Goal: Obtain resource: Download file/media

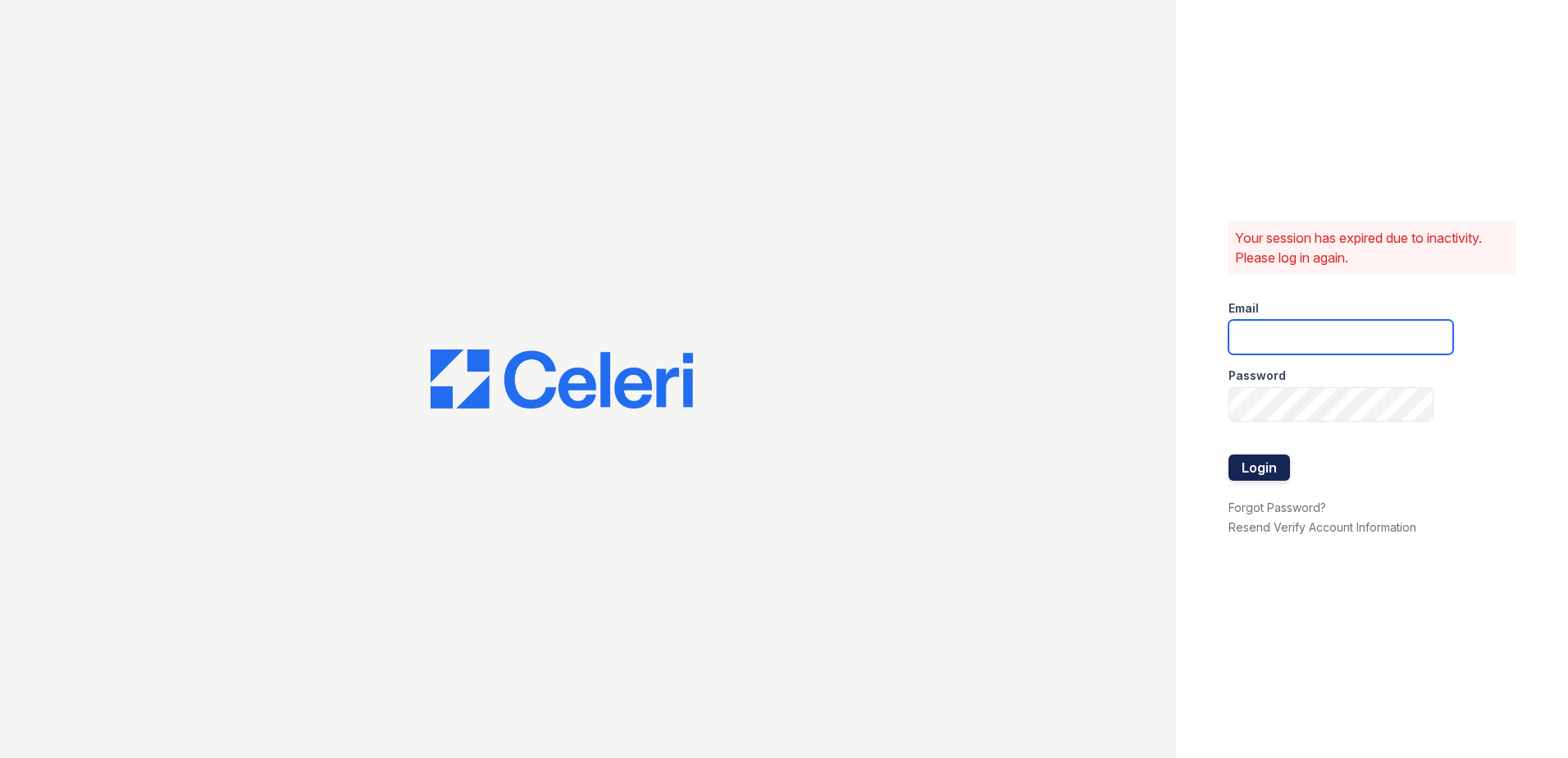
type input "joshua.patterson@greystar.com"
click at [1259, 464] on button "Login" at bounding box center [1258, 467] width 61 height 27
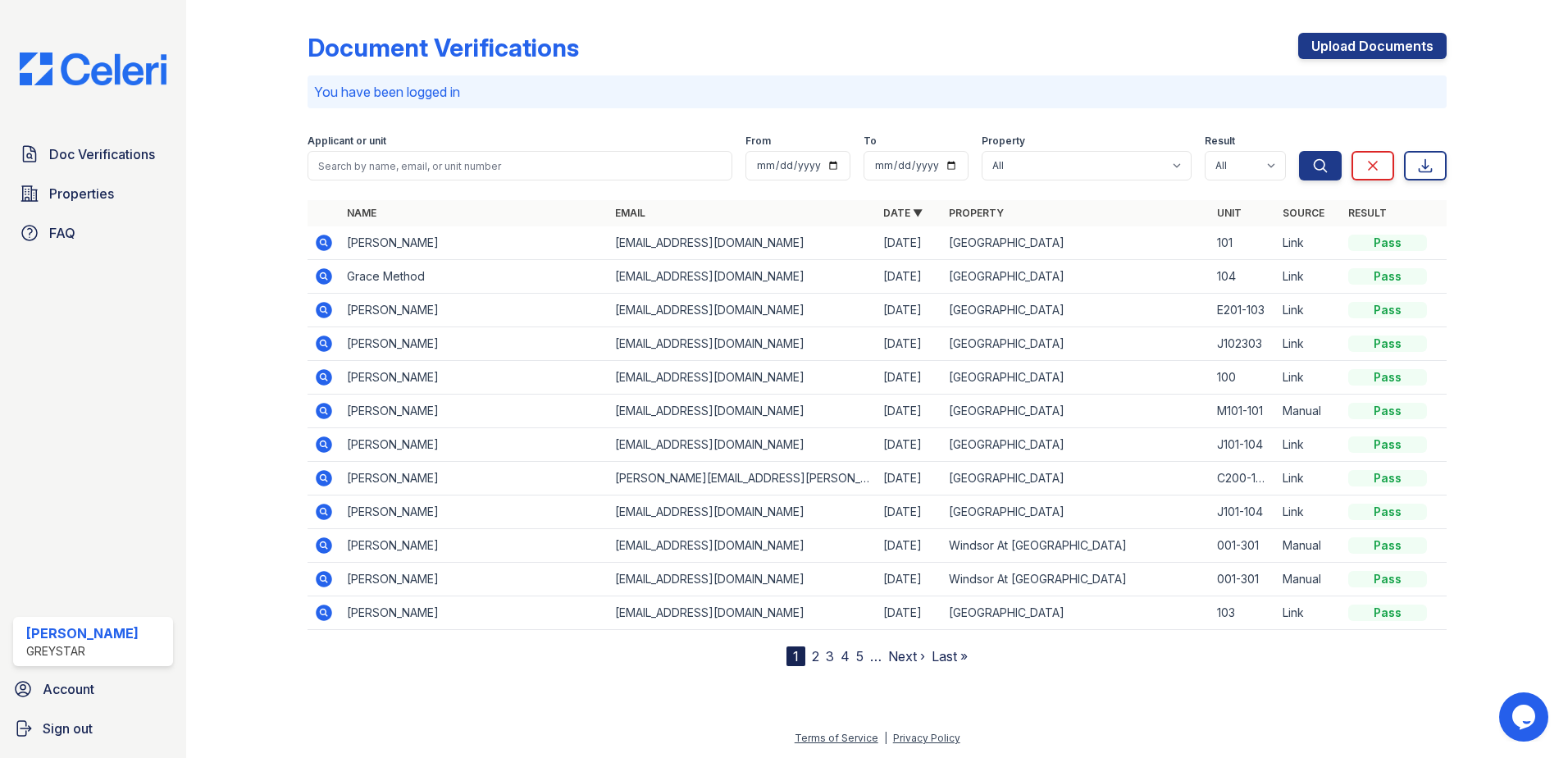
click at [325, 478] on icon at bounding box center [324, 478] width 20 height 20
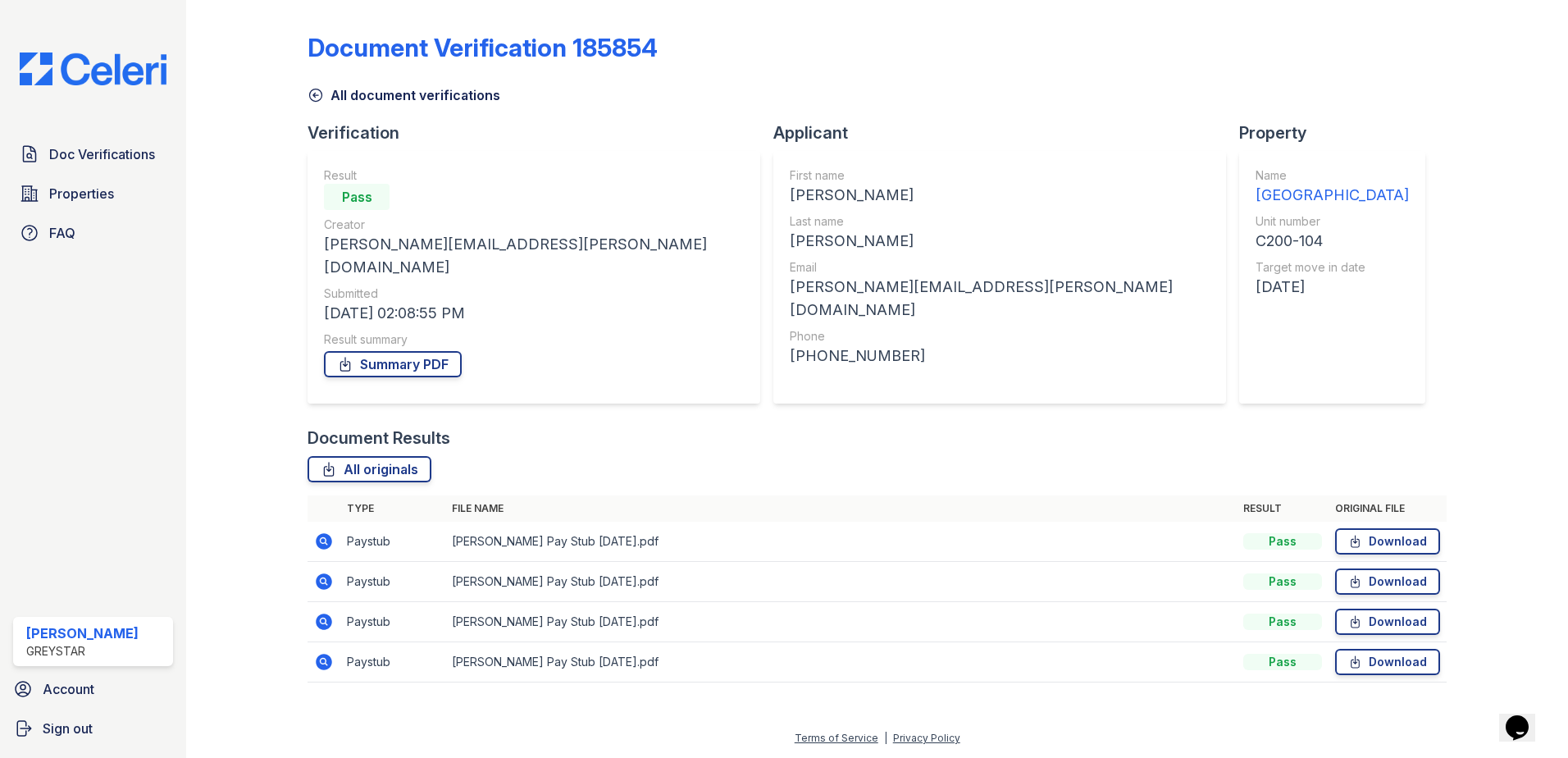
click at [328, 573] on icon at bounding box center [324, 582] width 16 height 16
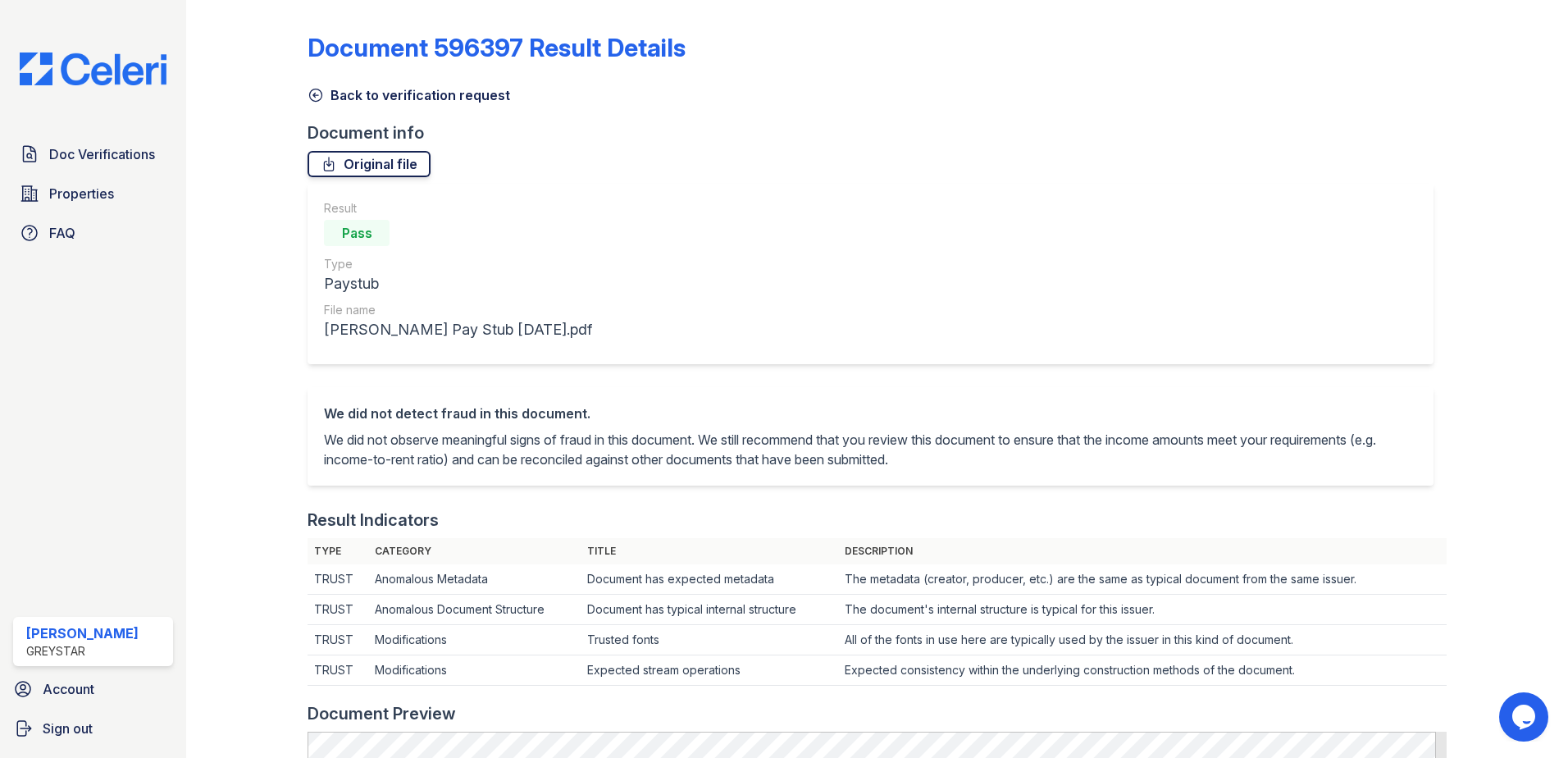
click at [361, 171] on link "Original file" at bounding box center [368, 164] width 123 height 27
click at [334, 100] on link "Back to verification request" at bounding box center [409, 95] width 203 height 20
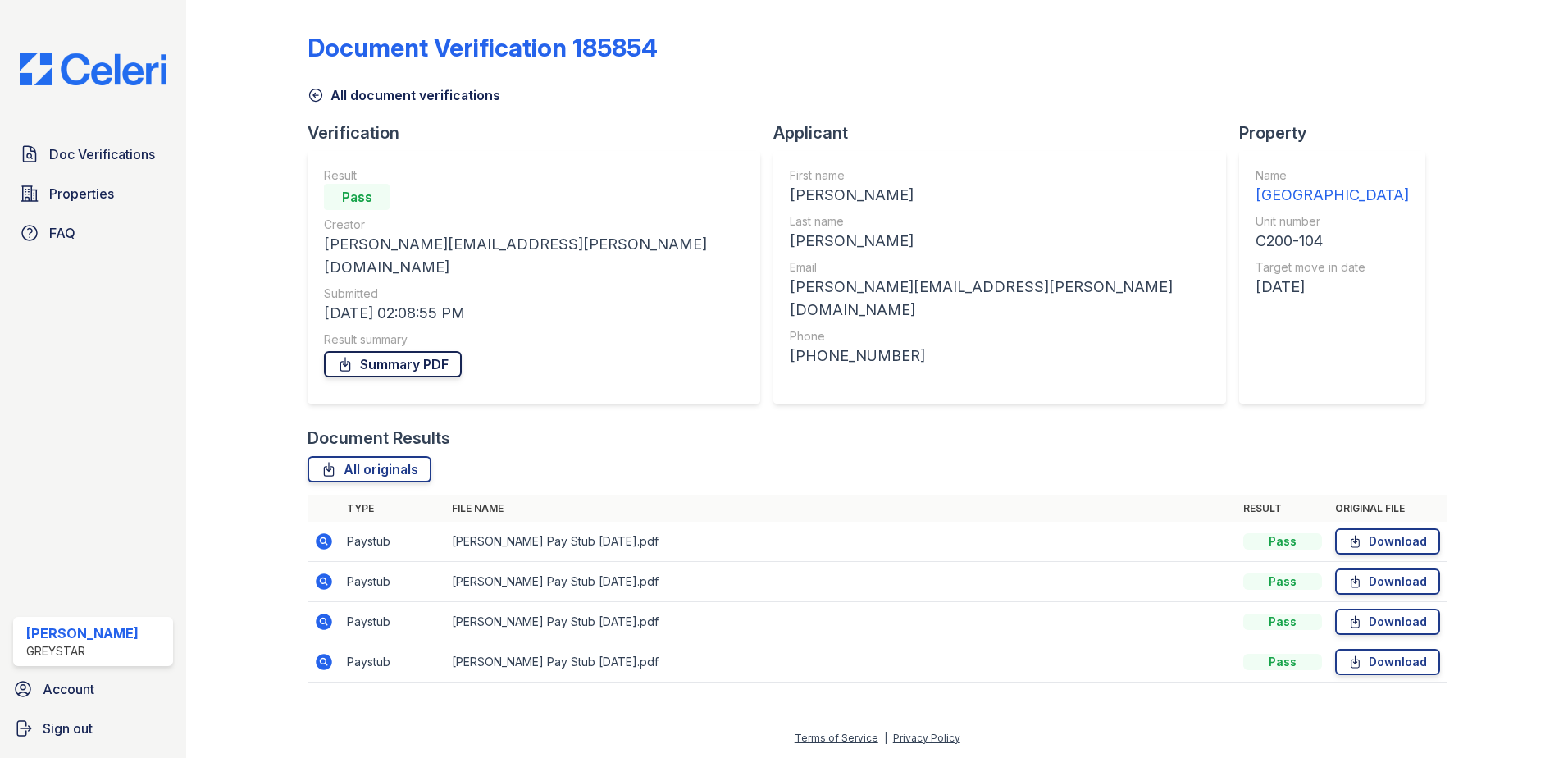
click at [371, 351] on link "Summary PDF" at bounding box center [392, 364] width 138 height 27
click at [314, 93] on icon at bounding box center [315, 95] width 16 height 16
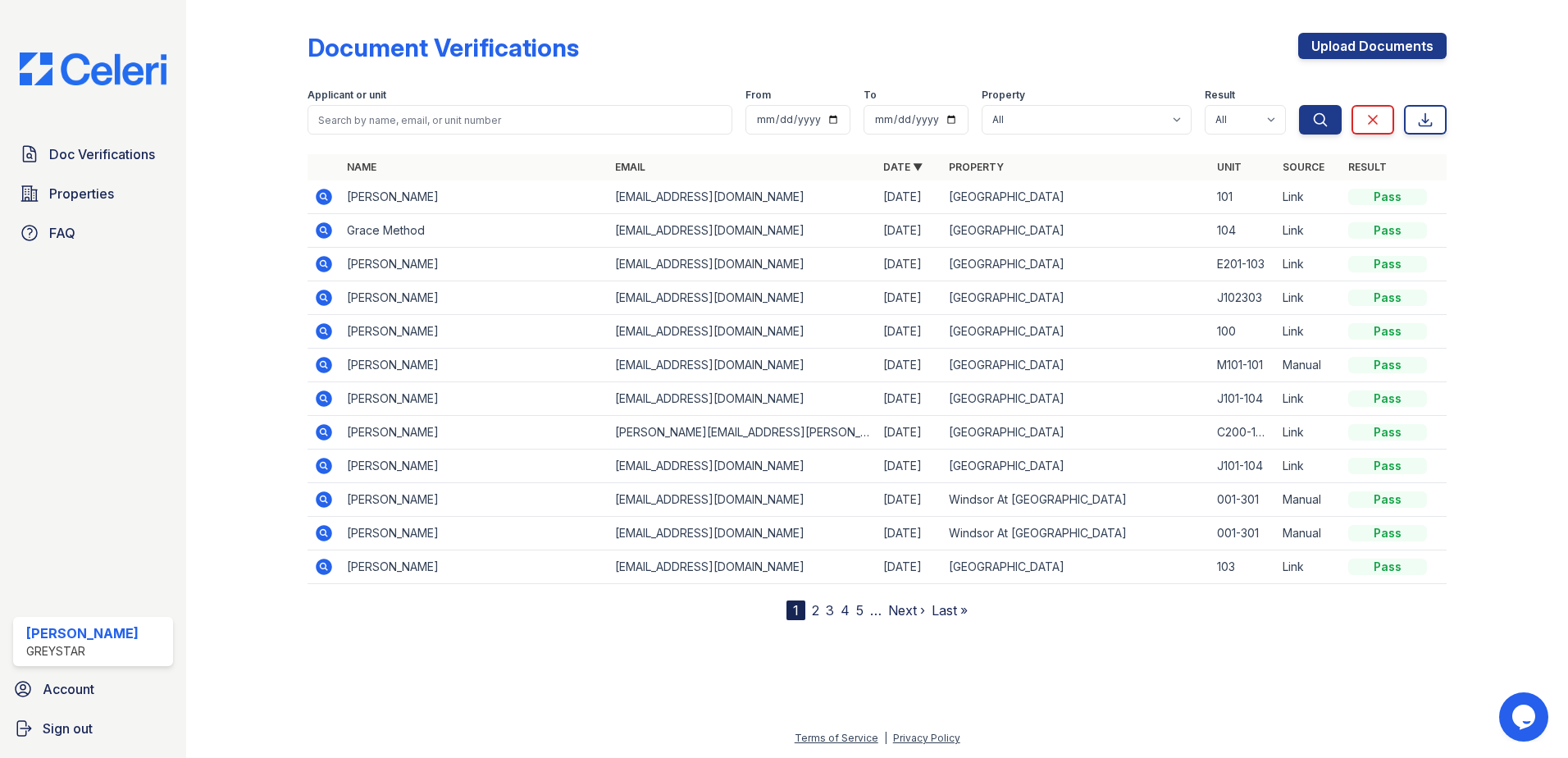
click at [329, 435] on icon at bounding box center [324, 432] width 16 height 16
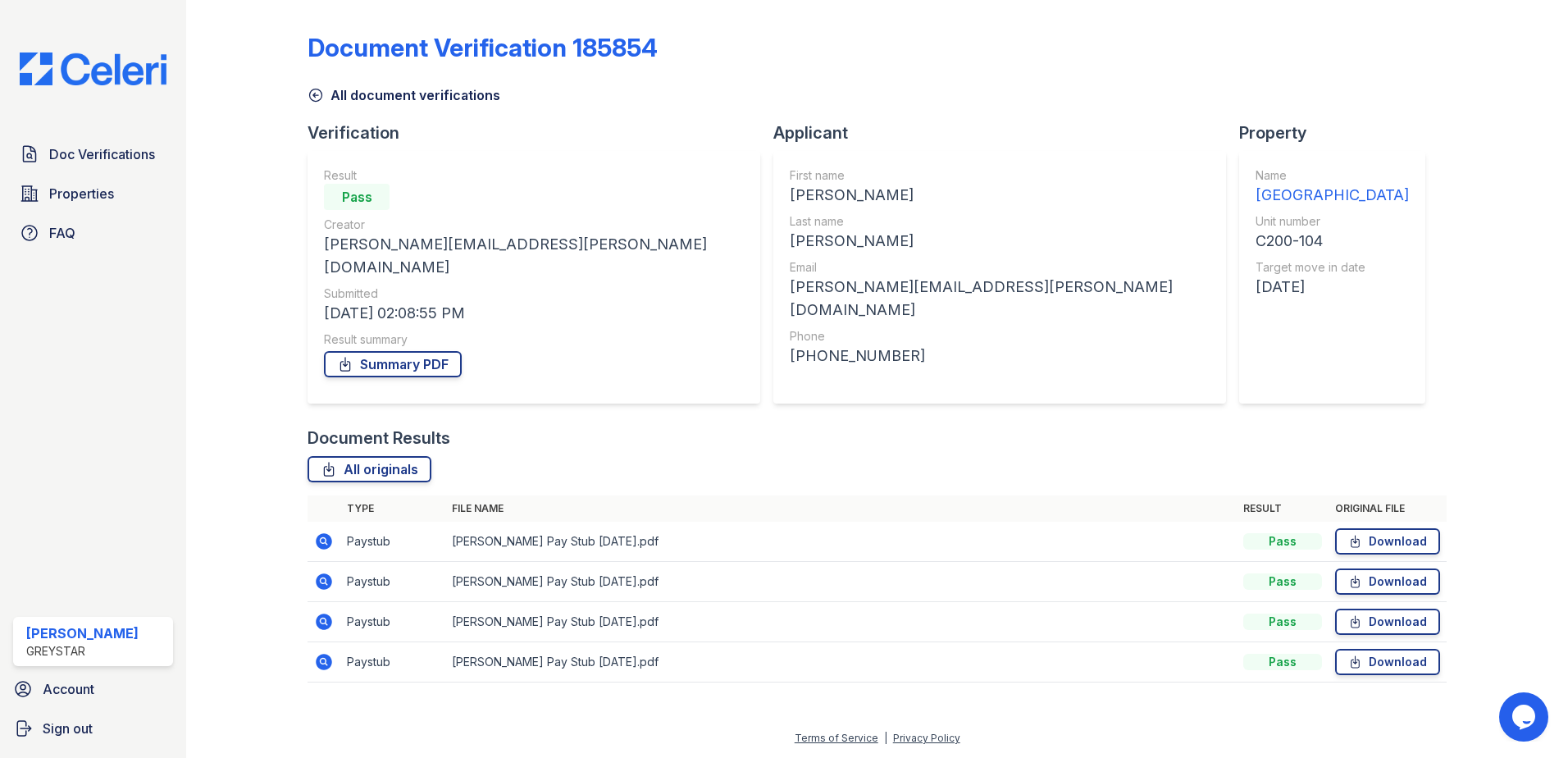
click at [320, 573] on icon at bounding box center [324, 582] width 16 height 16
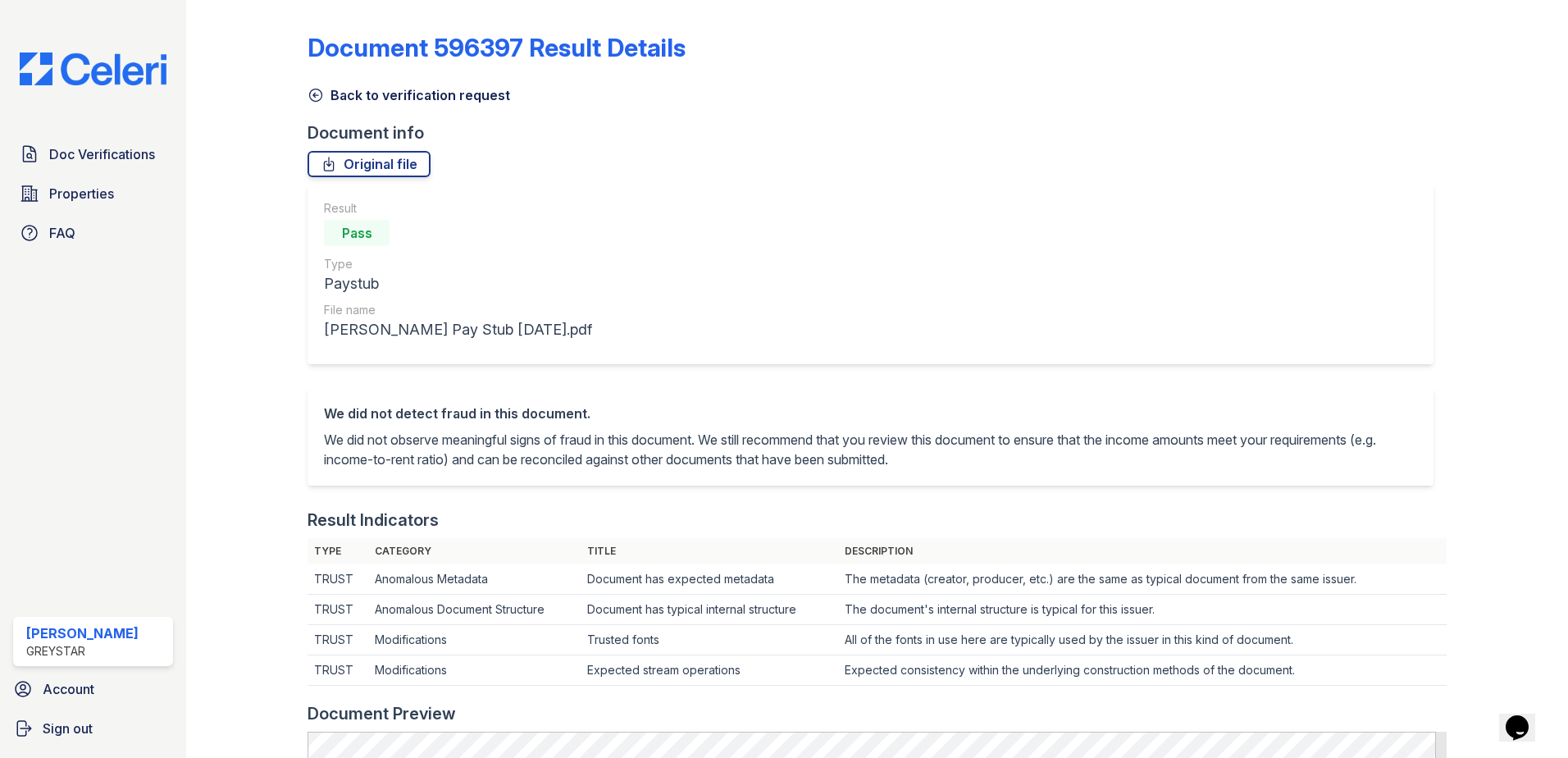
click at [304, 97] on div at bounding box center [260, 747] width 95 height 1482
click at [325, 98] on link "Back to verification request" at bounding box center [409, 95] width 203 height 20
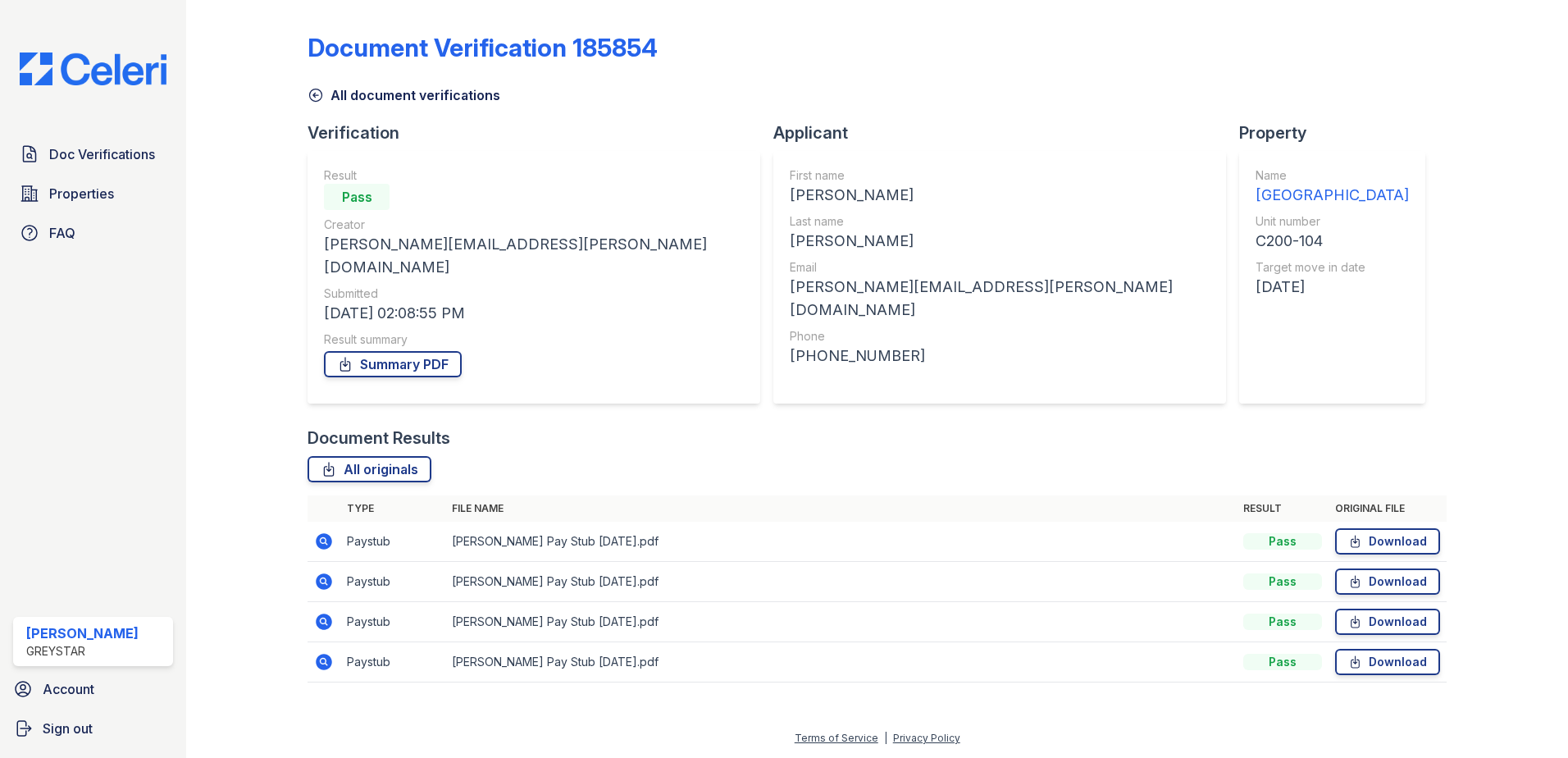
click at [327, 533] on icon at bounding box center [324, 541] width 16 height 16
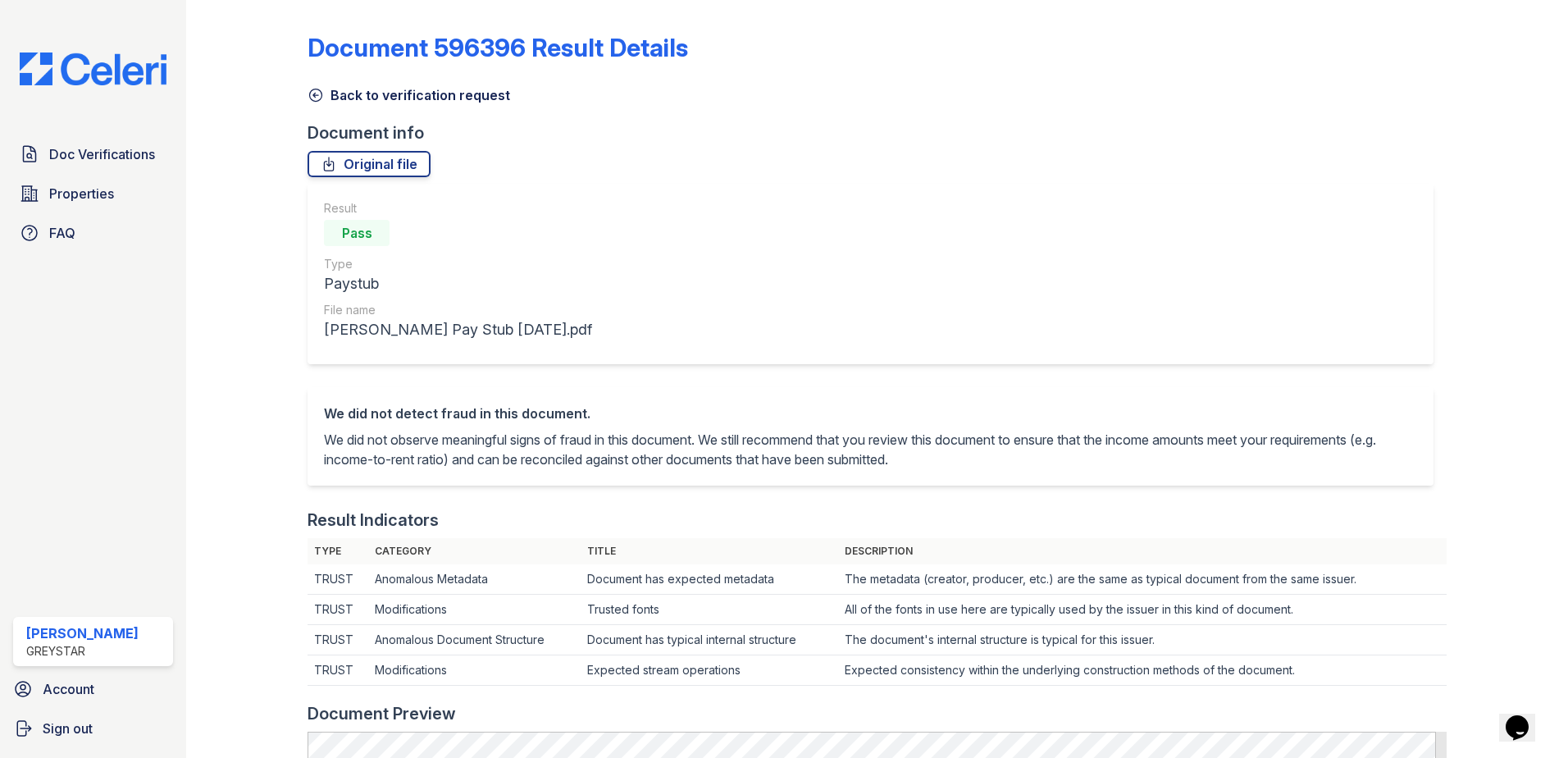
click at [327, 101] on link "Back to verification request" at bounding box center [409, 95] width 203 height 20
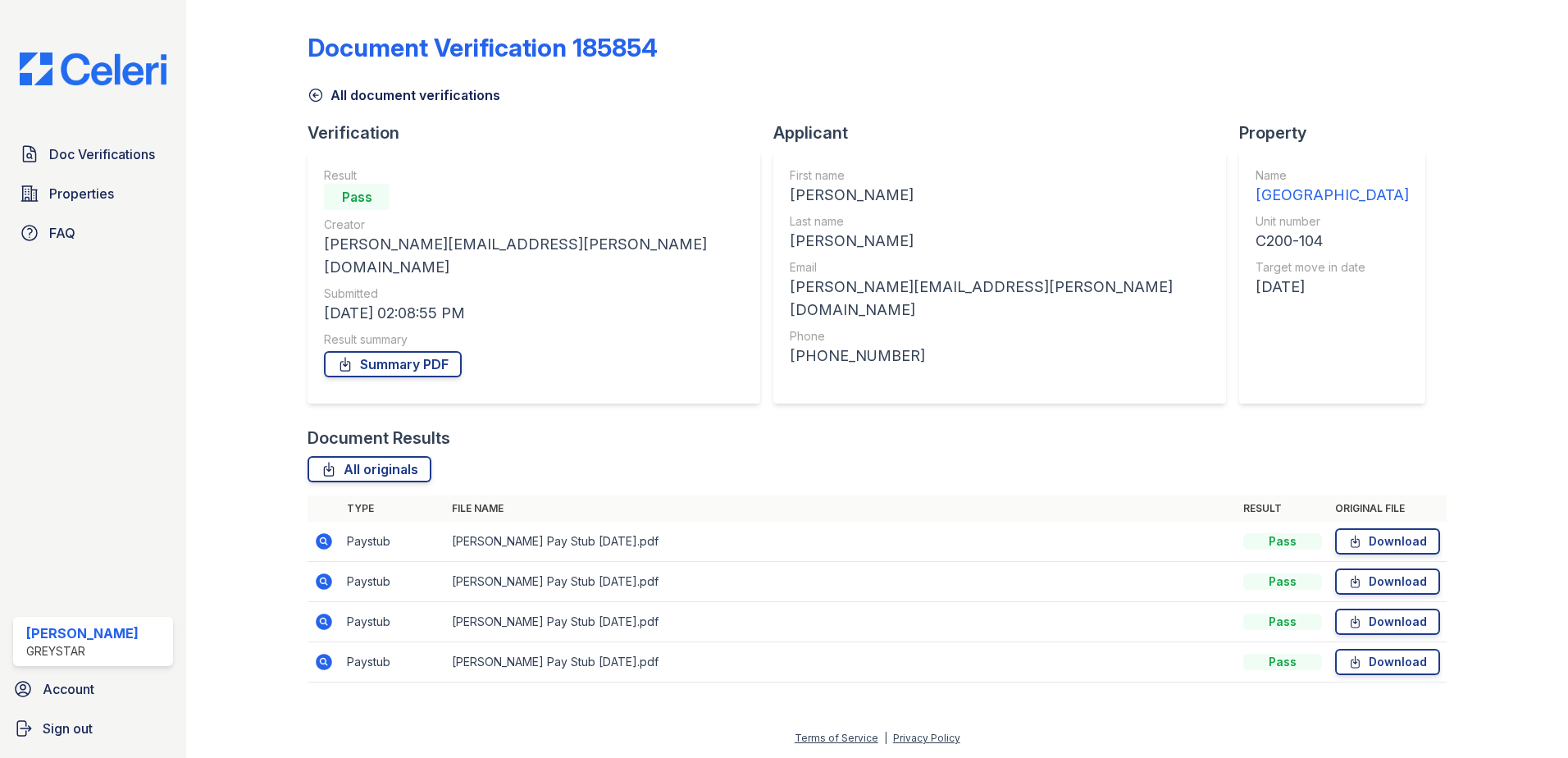
click at [337, 87] on link "All document verifications" at bounding box center [403, 95] width 193 height 20
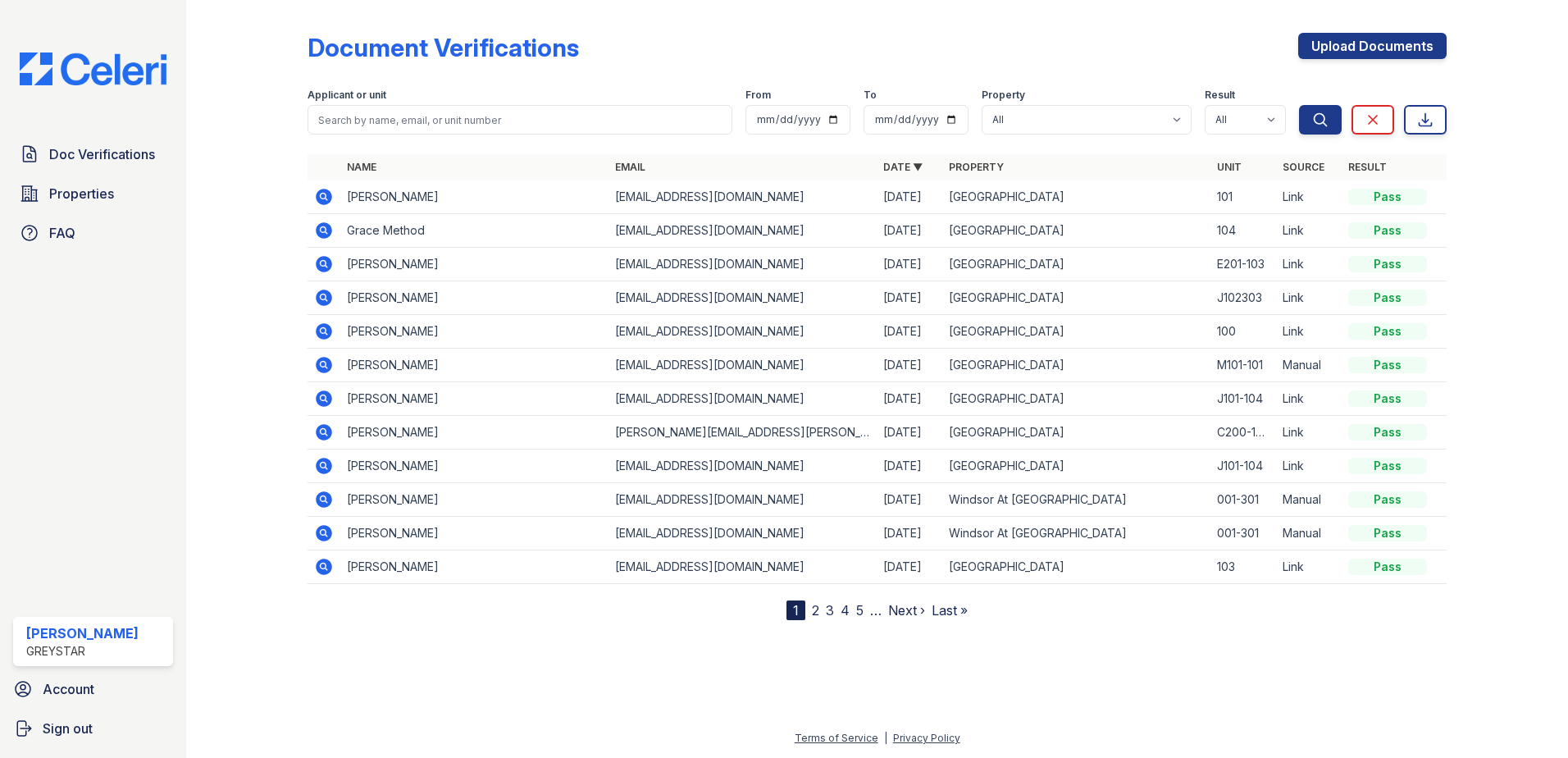
click at [320, 401] on icon at bounding box center [324, 399] width 16 height 16
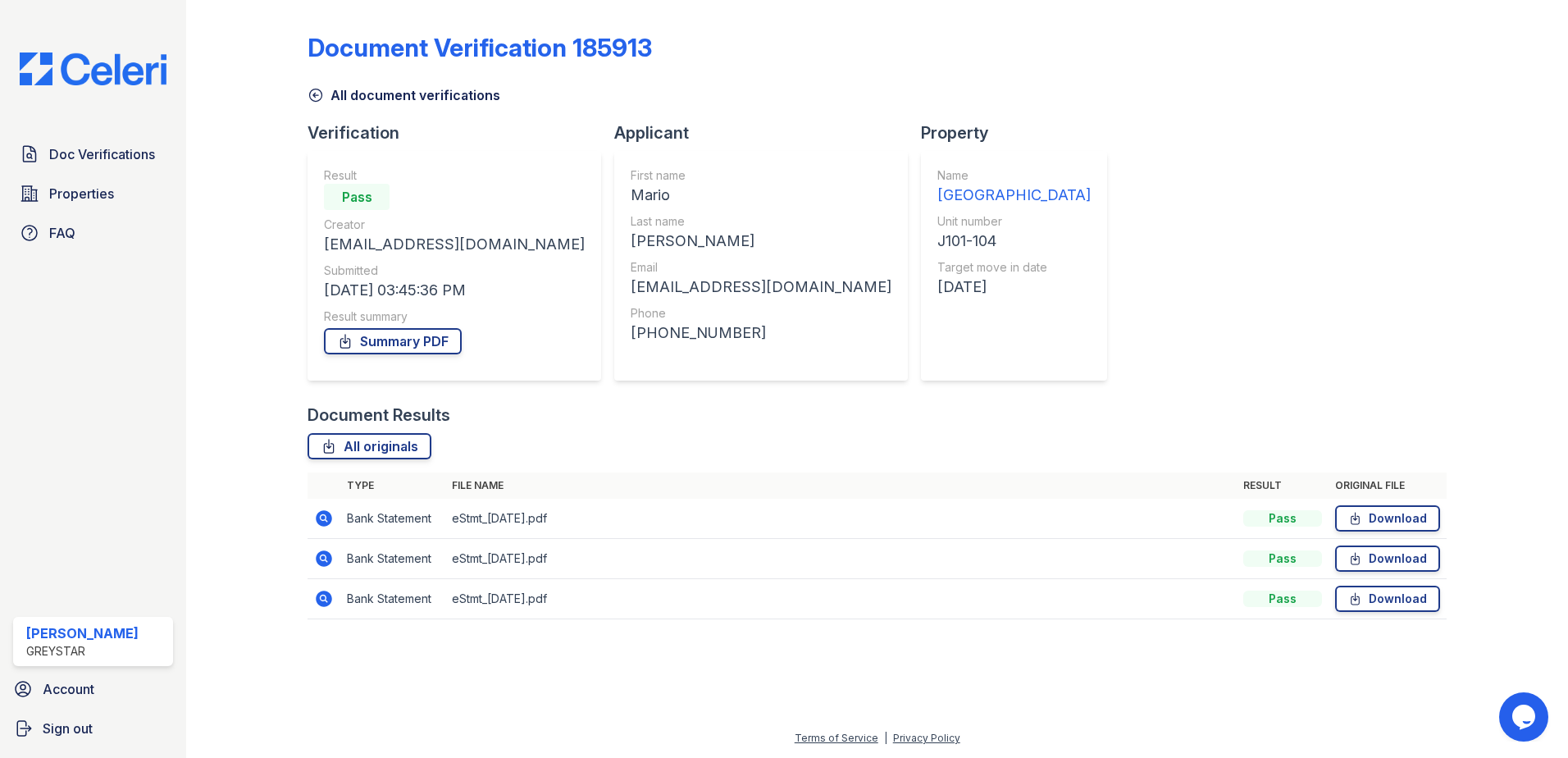
click at [319, 595] on icon at bounding box center [324, 599] width 16 height 16
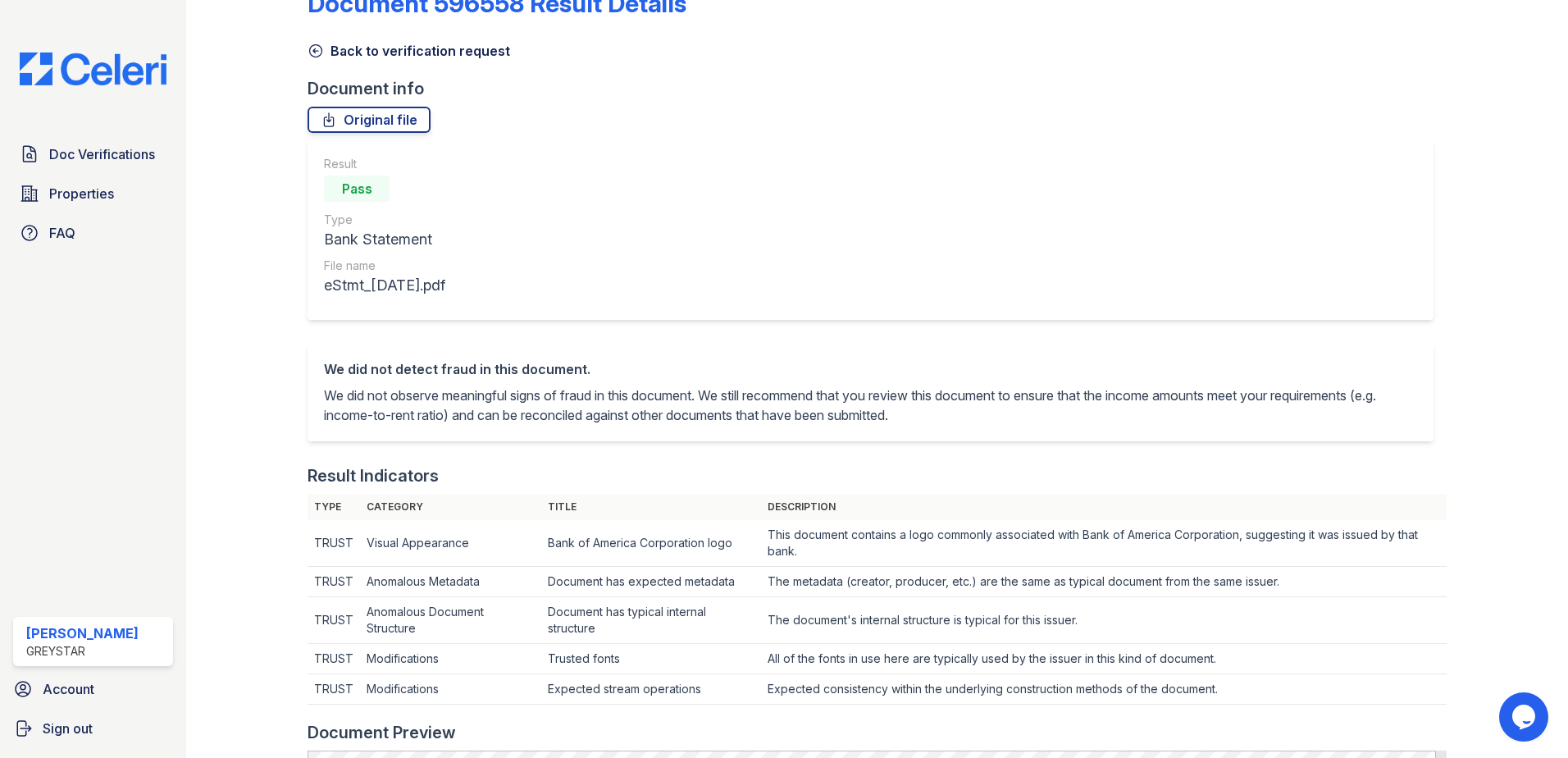
scroll to position [82, 0]
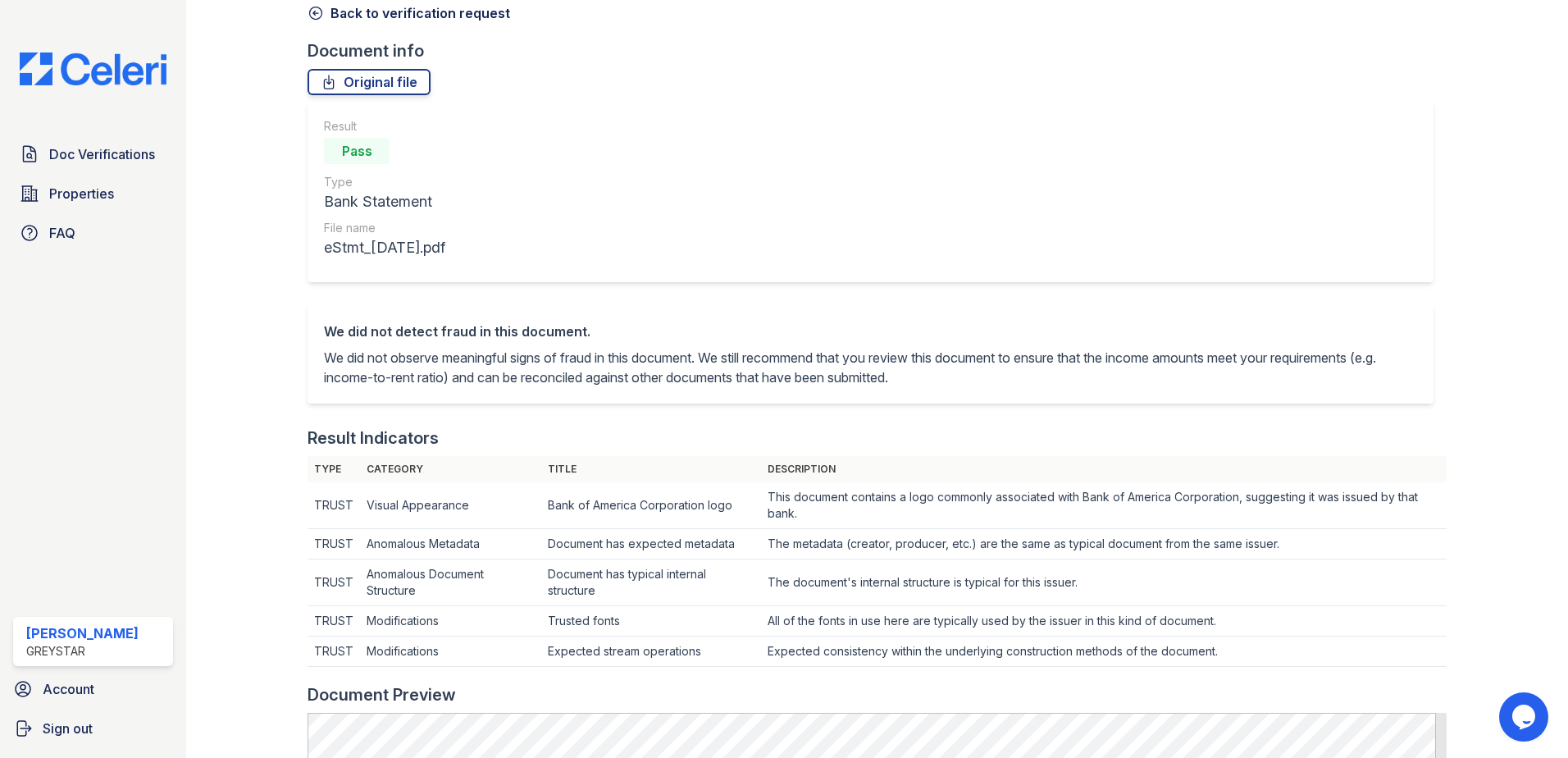
click at [317, 12] on icon at bounding box center [315, 13] width 16 height 16
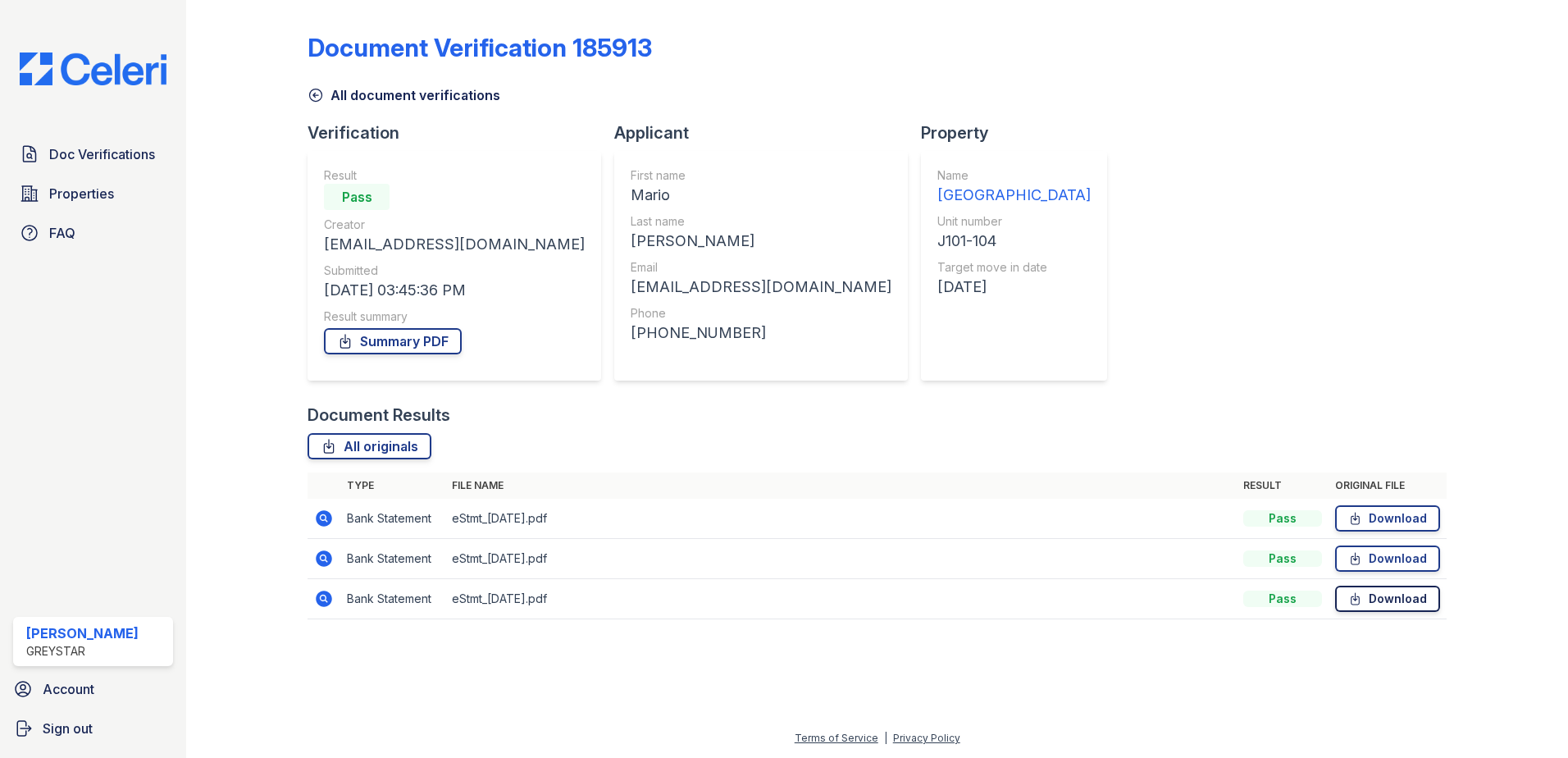
click at [1406, 598] on link "Download" at bounding box center [1387, 598] width 105 height 27
click at [1393, 566] on link "Download" at bounding box center [1387, 558] width 105 height 27
click at [1386, 520] on link "Download" at bounding box center [1387, 518] width 105 height 27
click at [402, 344] on link "Summary PDF" at bounding box center [392, 341] width 138 height 27
click at [314, 100] on icon at bounding box center [315, 95] width 16 height 16
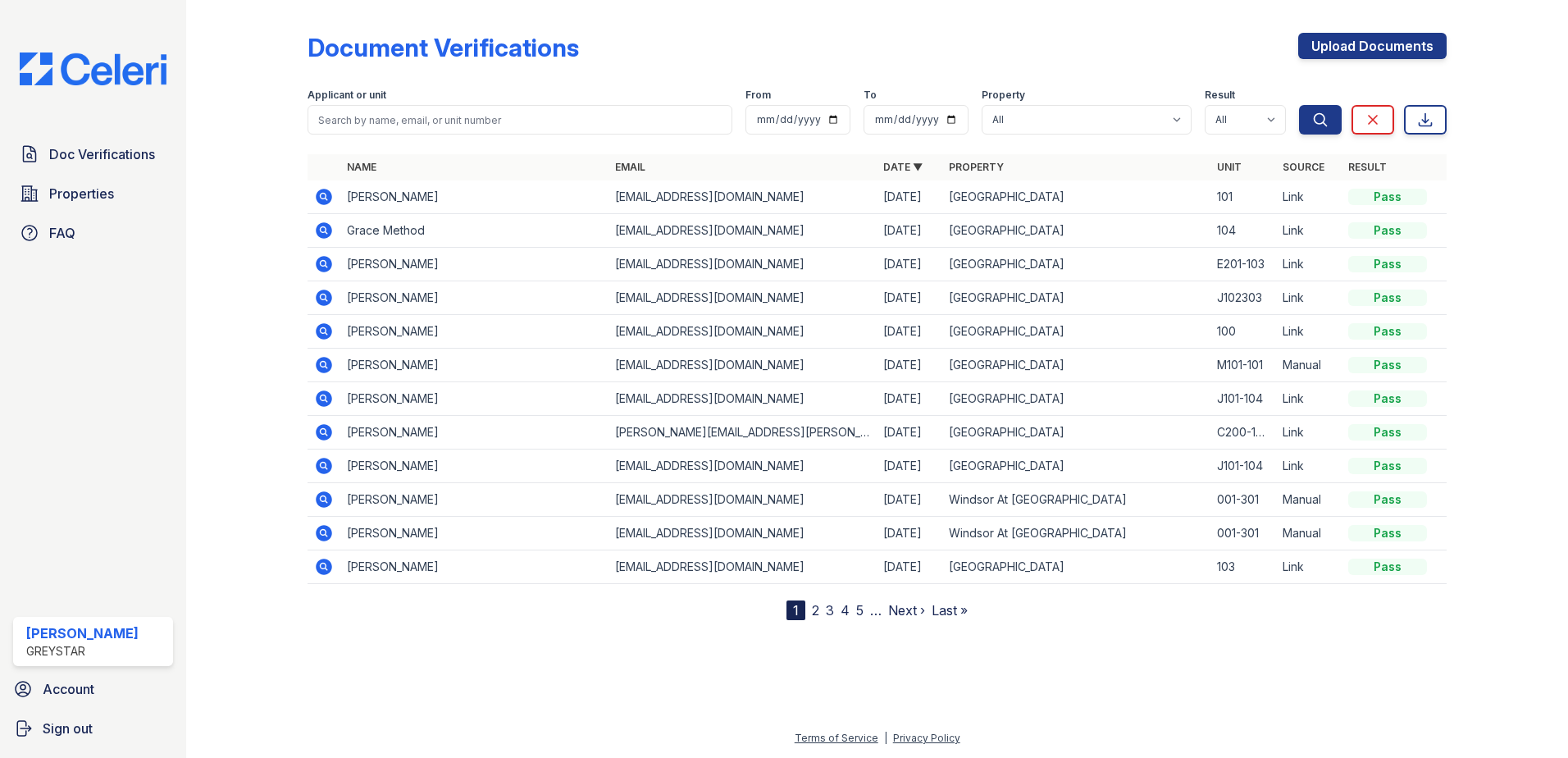
click at [327, 465] on icon at bounding box center [324, 465] width 16 height 16
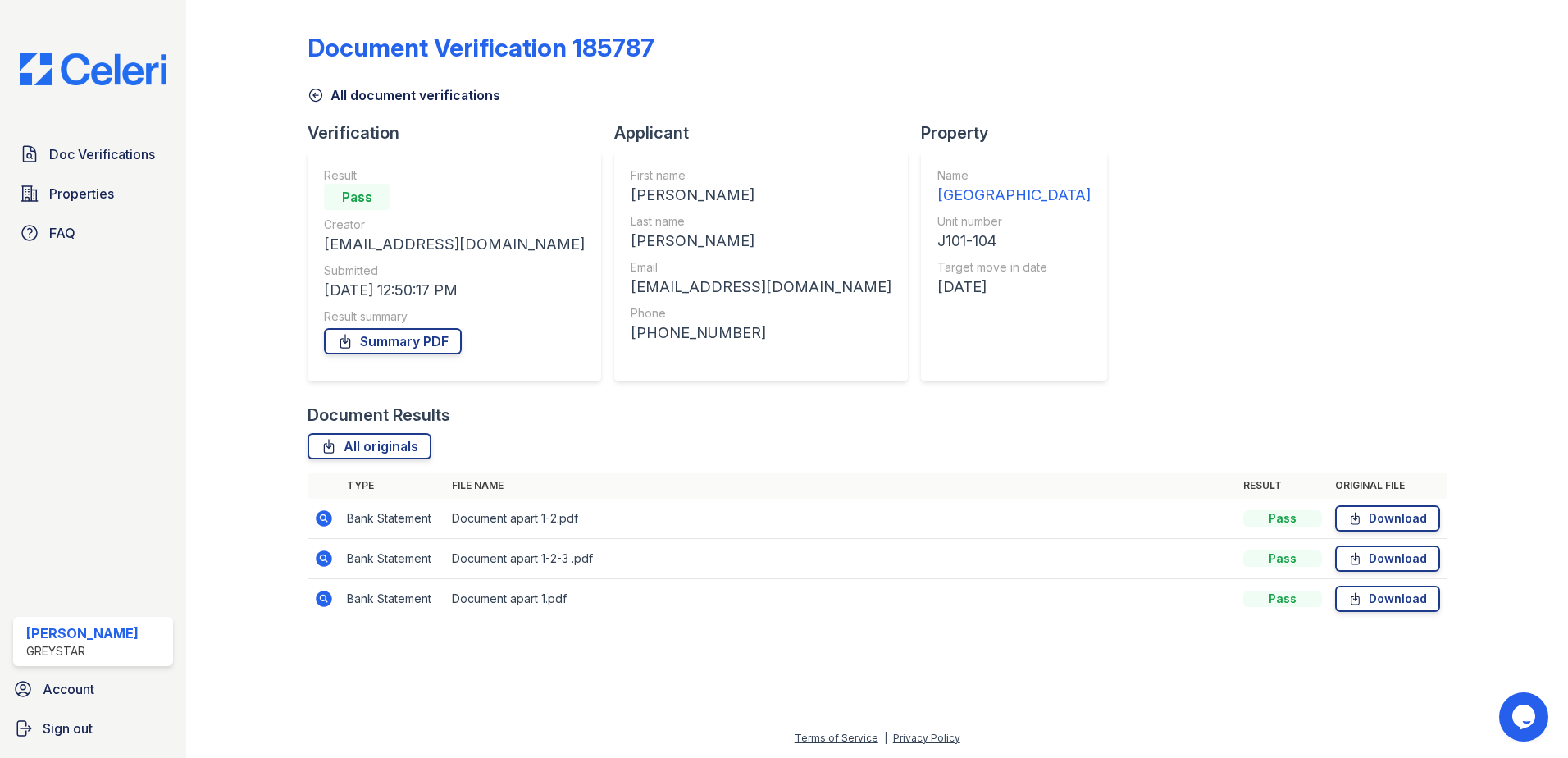
click at [314, 98] on icon at bounding box center [315, 95] width 16 height 16
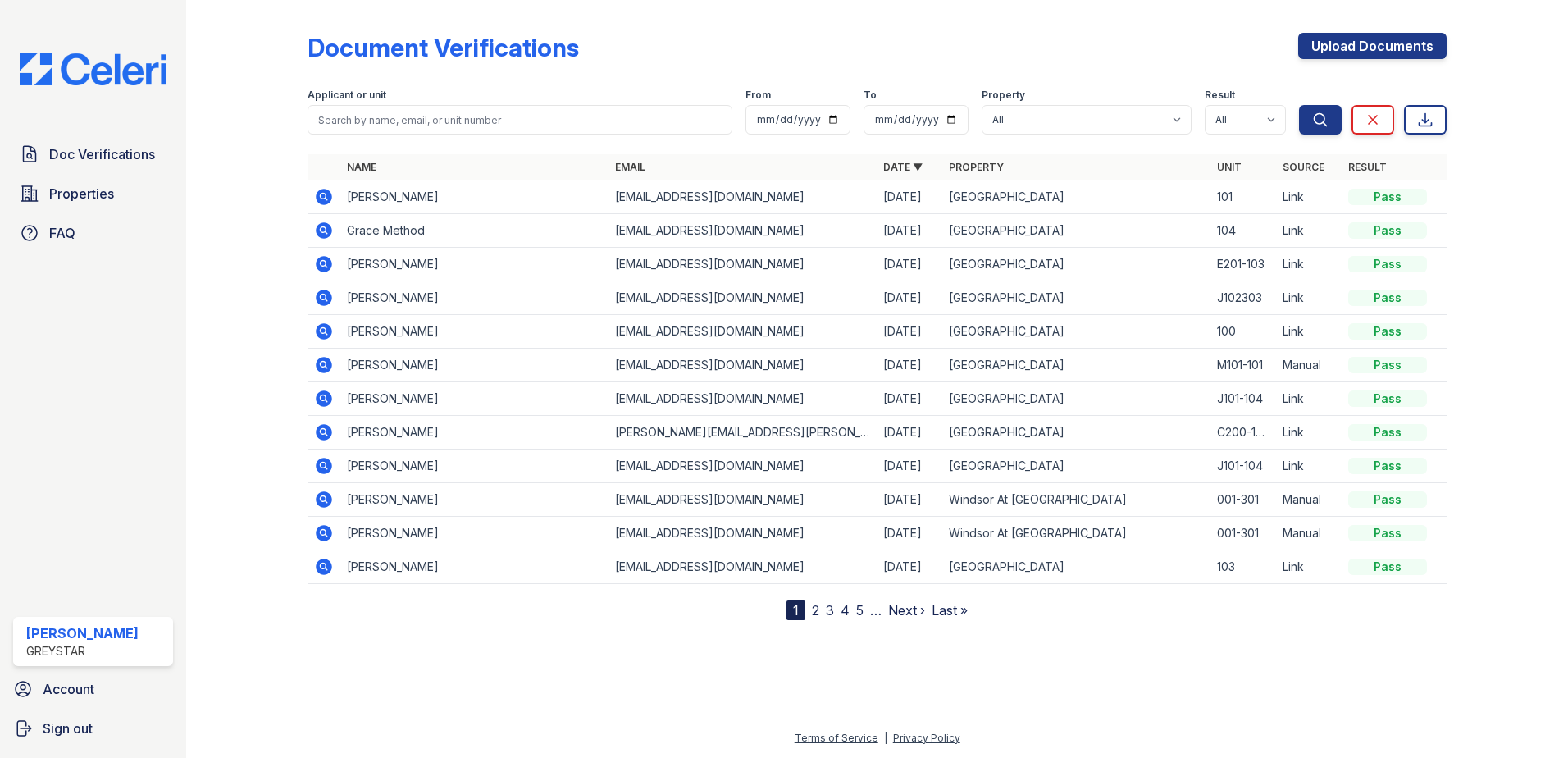
click at [325, 400] on icon at bounding box center [324, 399] width 20 height 20
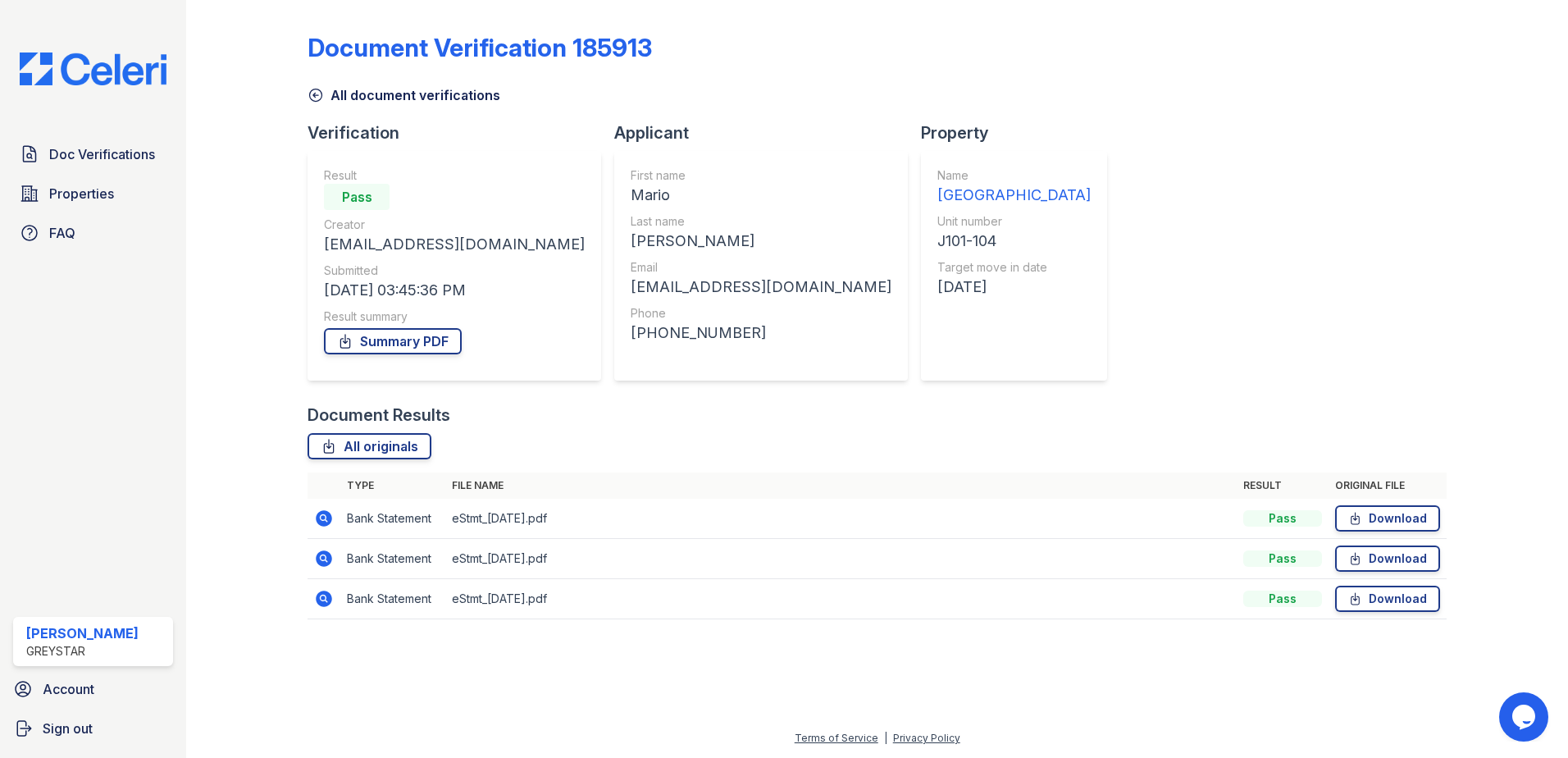
click at [324, 595] on icon at bounding box center [324, 599] width 20 height 20
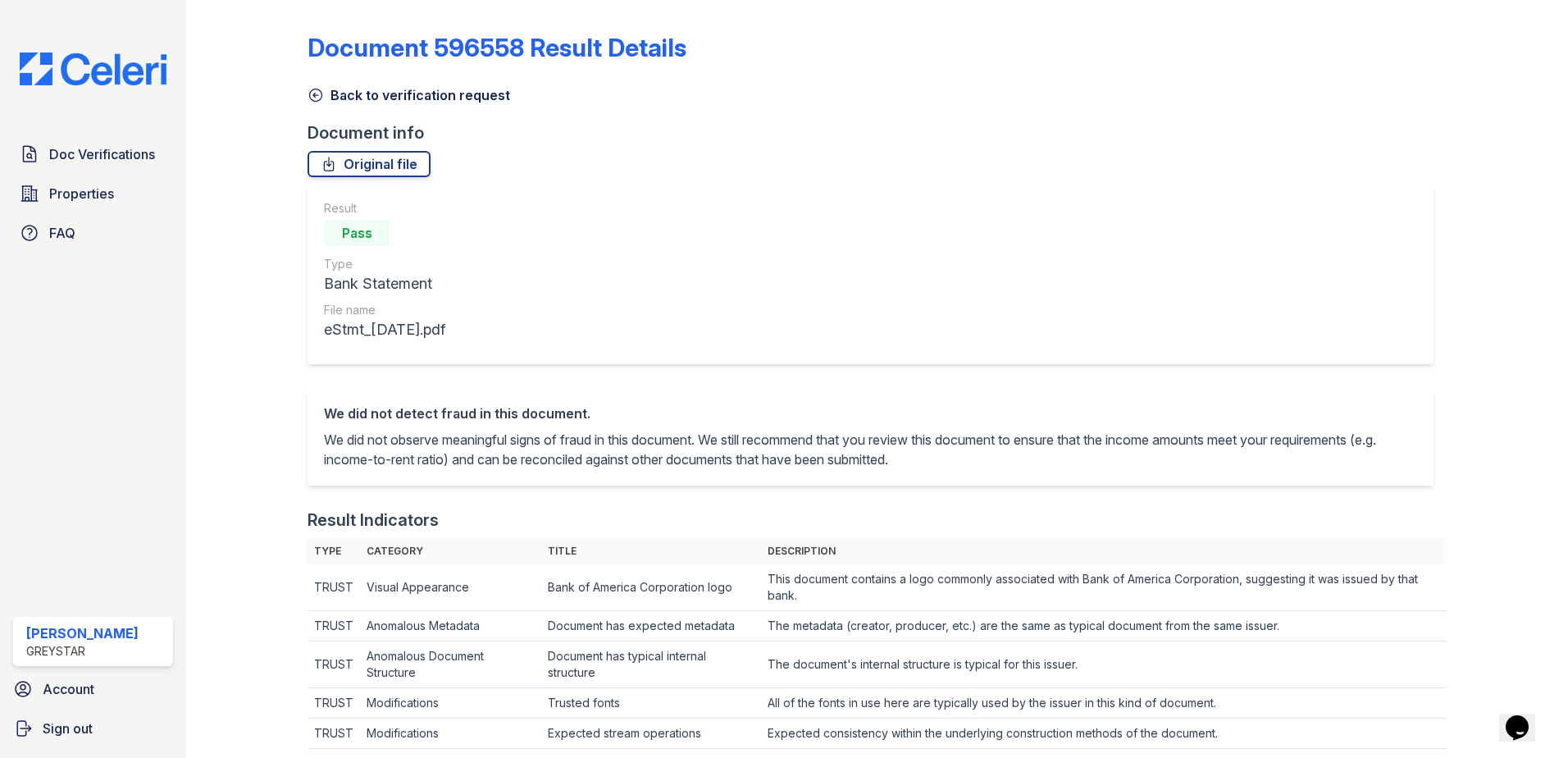
click at [325, 92] on link "Back to verification request" at bounding box center [409, 95] width 203 height 20
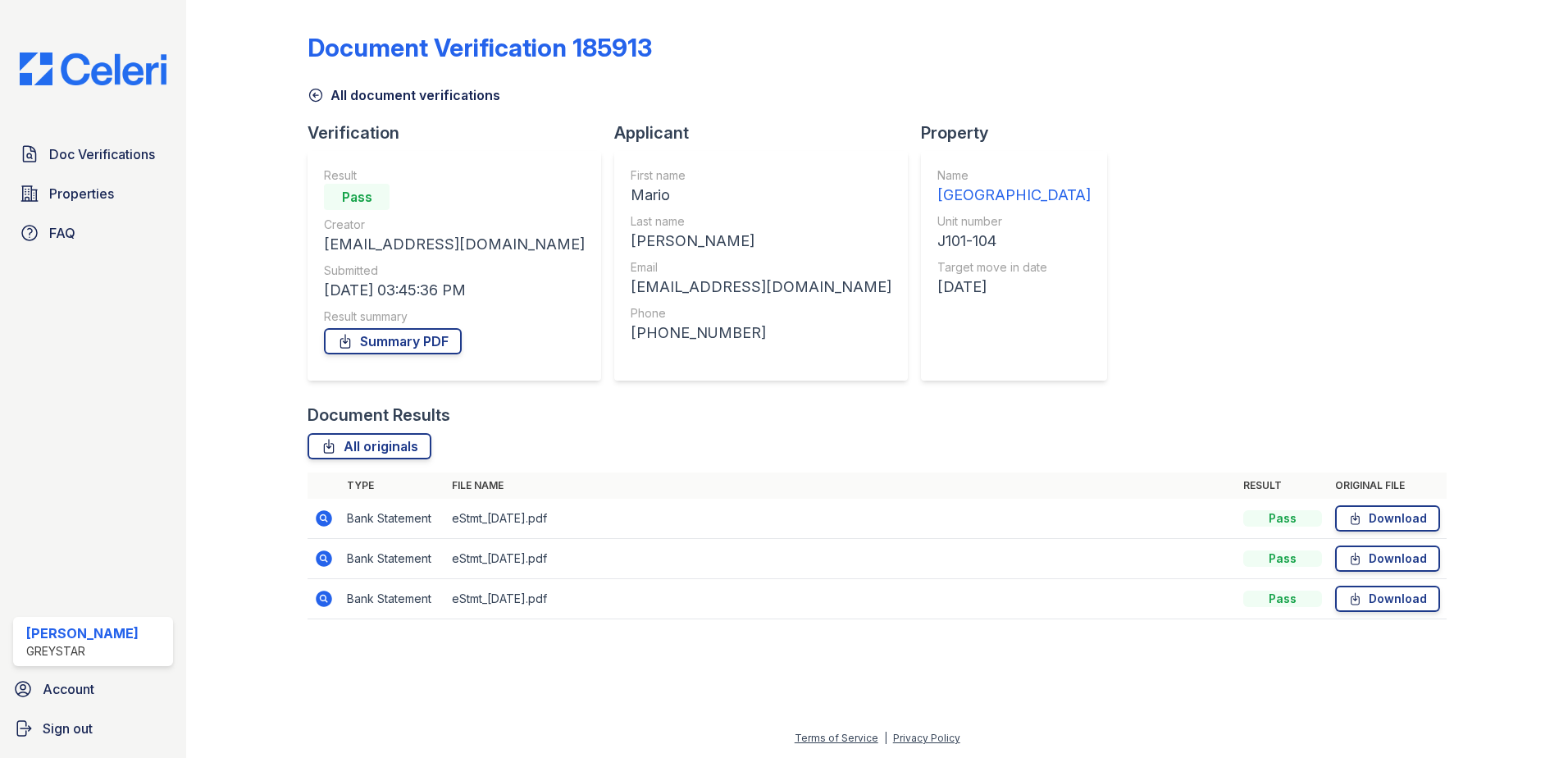
click at [329, 560] on icon at bounding box center [324, 559] width 16 height 16
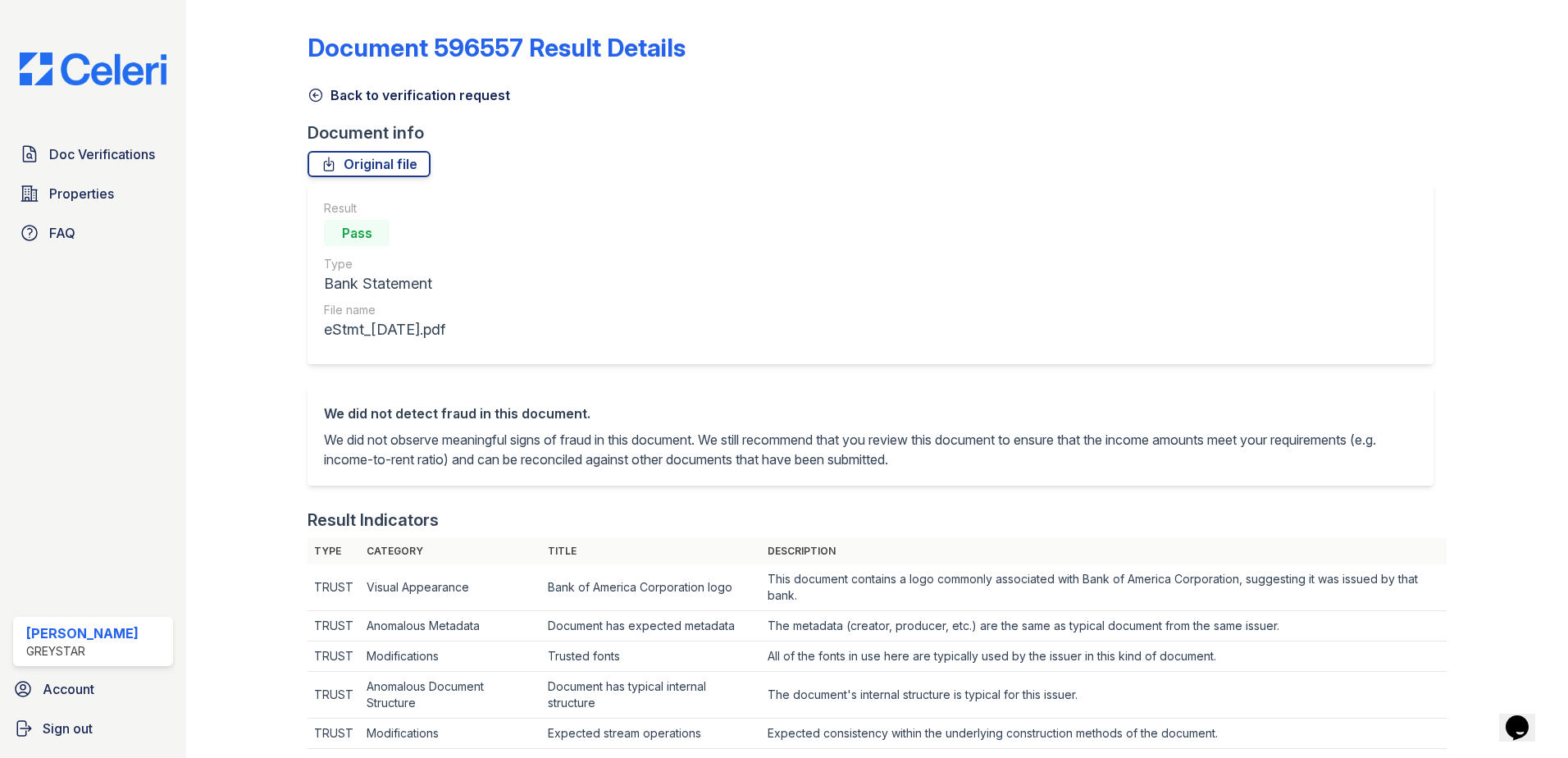
click at [319, 100] on icon at bounding box center [315, 95] width 12 height 12
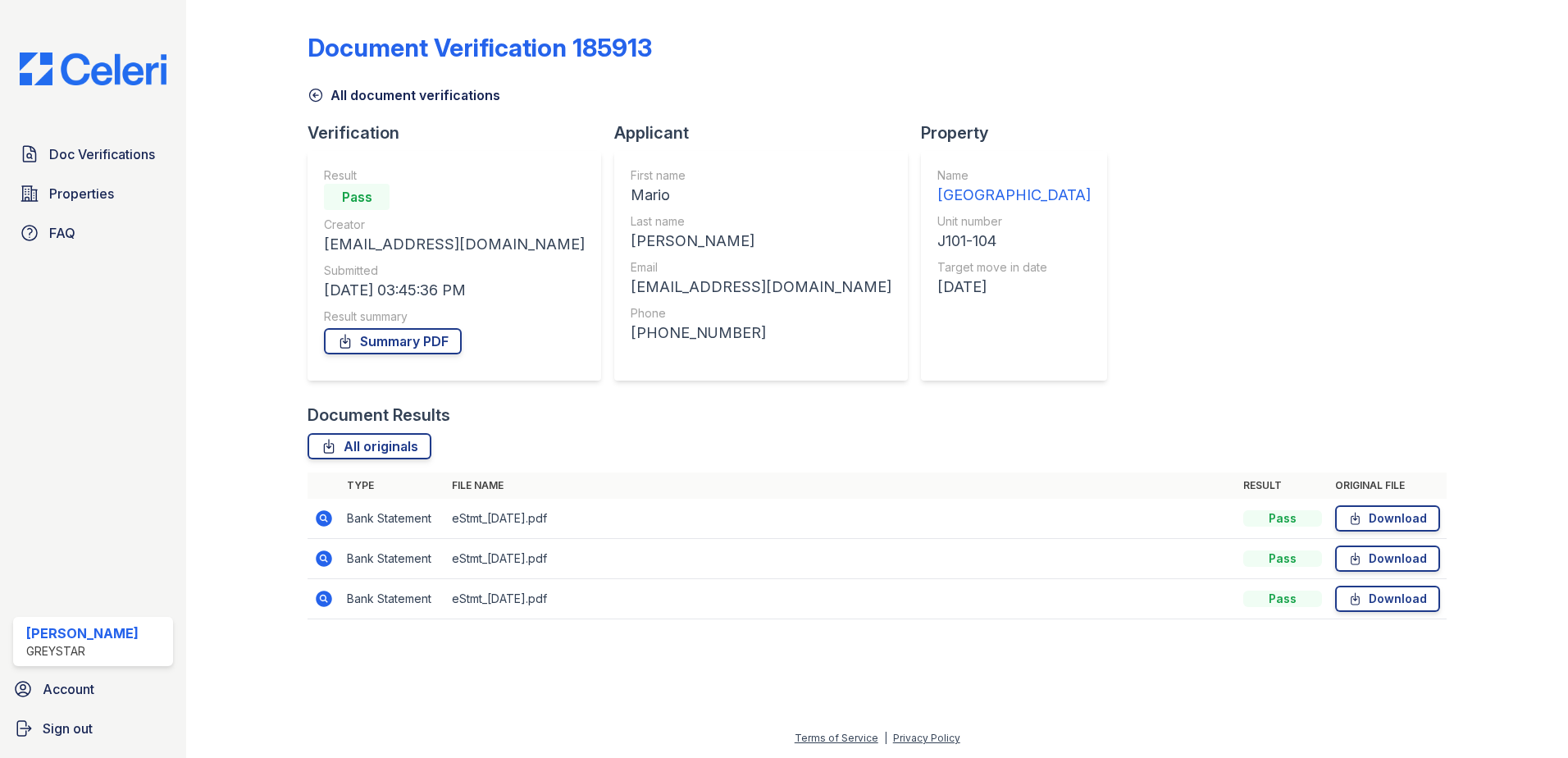
click at [314, 516] on td at bounding box center [324, 518] width 33 height 40
click at [324, 512] on icon at bounding box center [324, 518] width 16 height 16
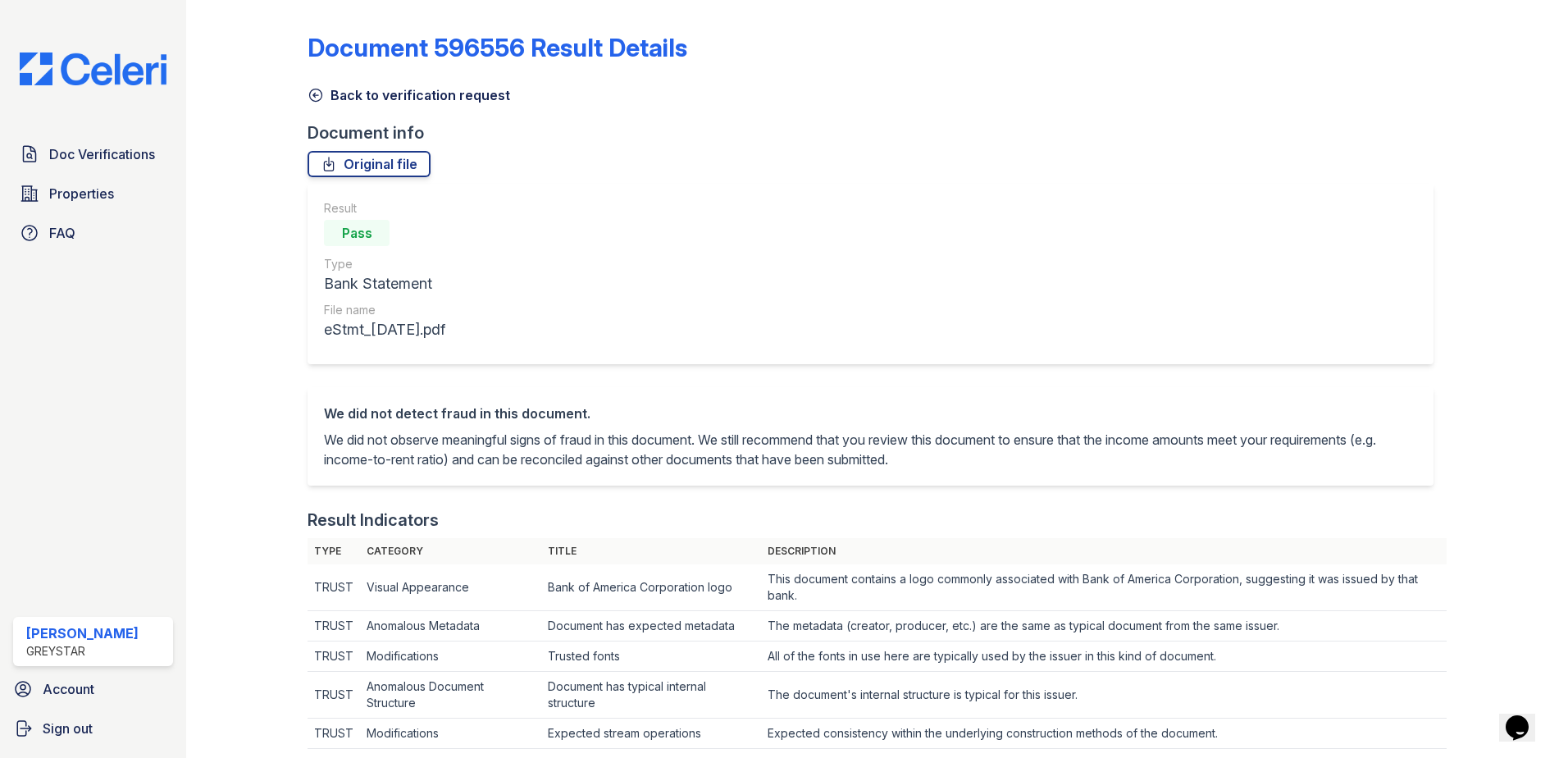
click at [318, 91] on icon at bounding box center [315, 95] width 16 height 16
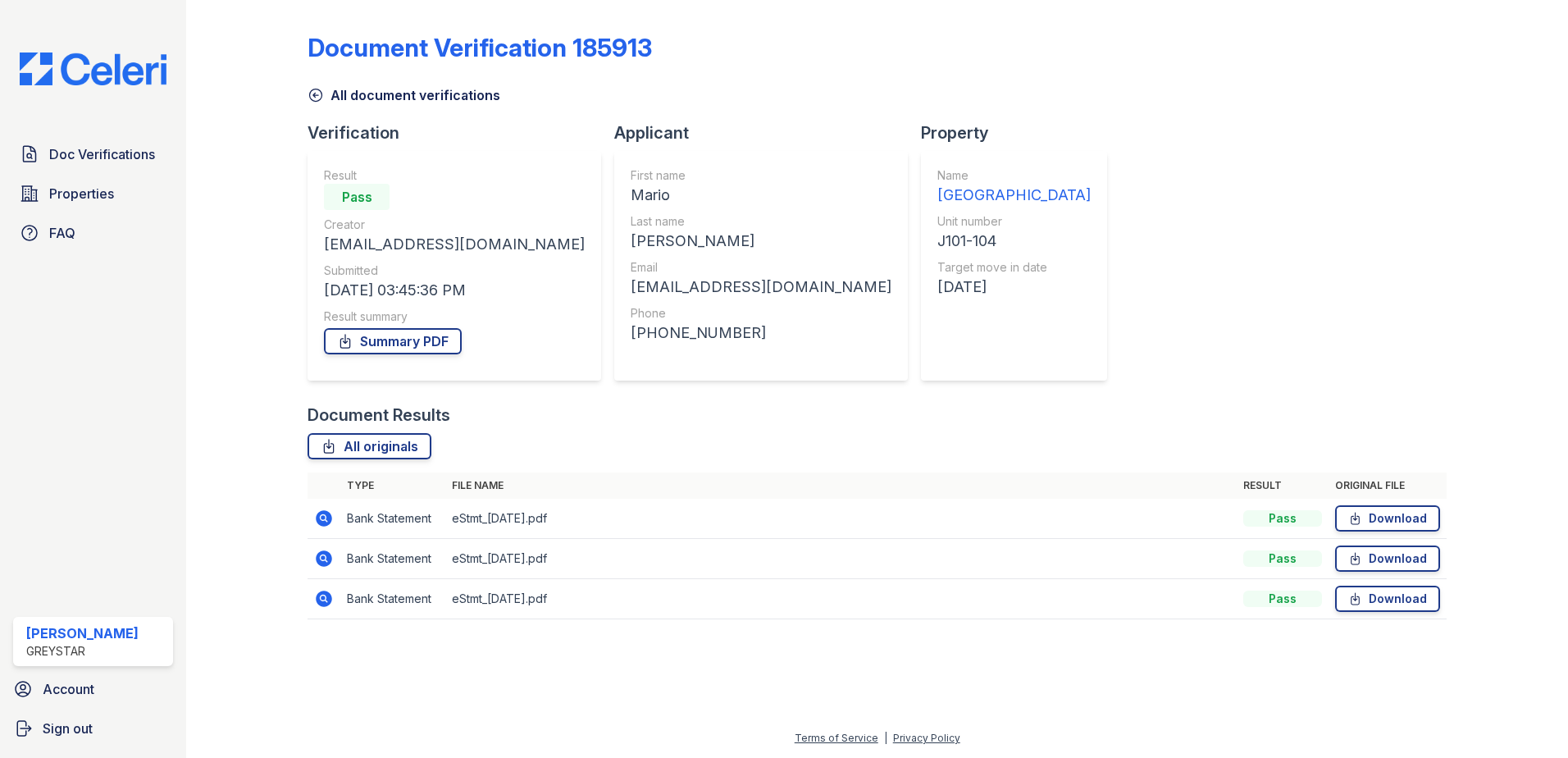
click at [315, 90] on icon at bounding box center [315, 95] width 12 height 12
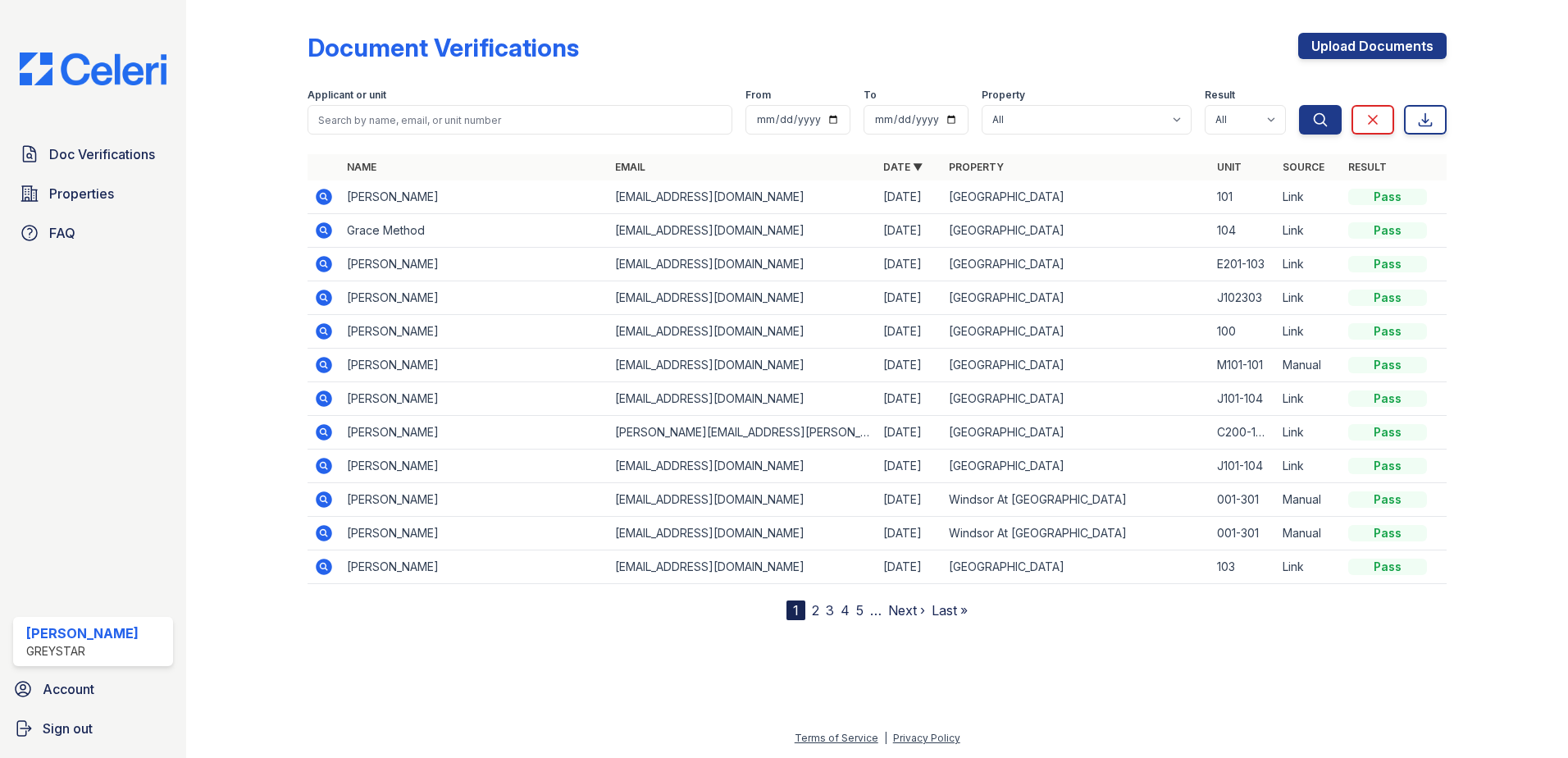
click at [332, 467] on icon at bounding box center [324, 466] width 20 height 20
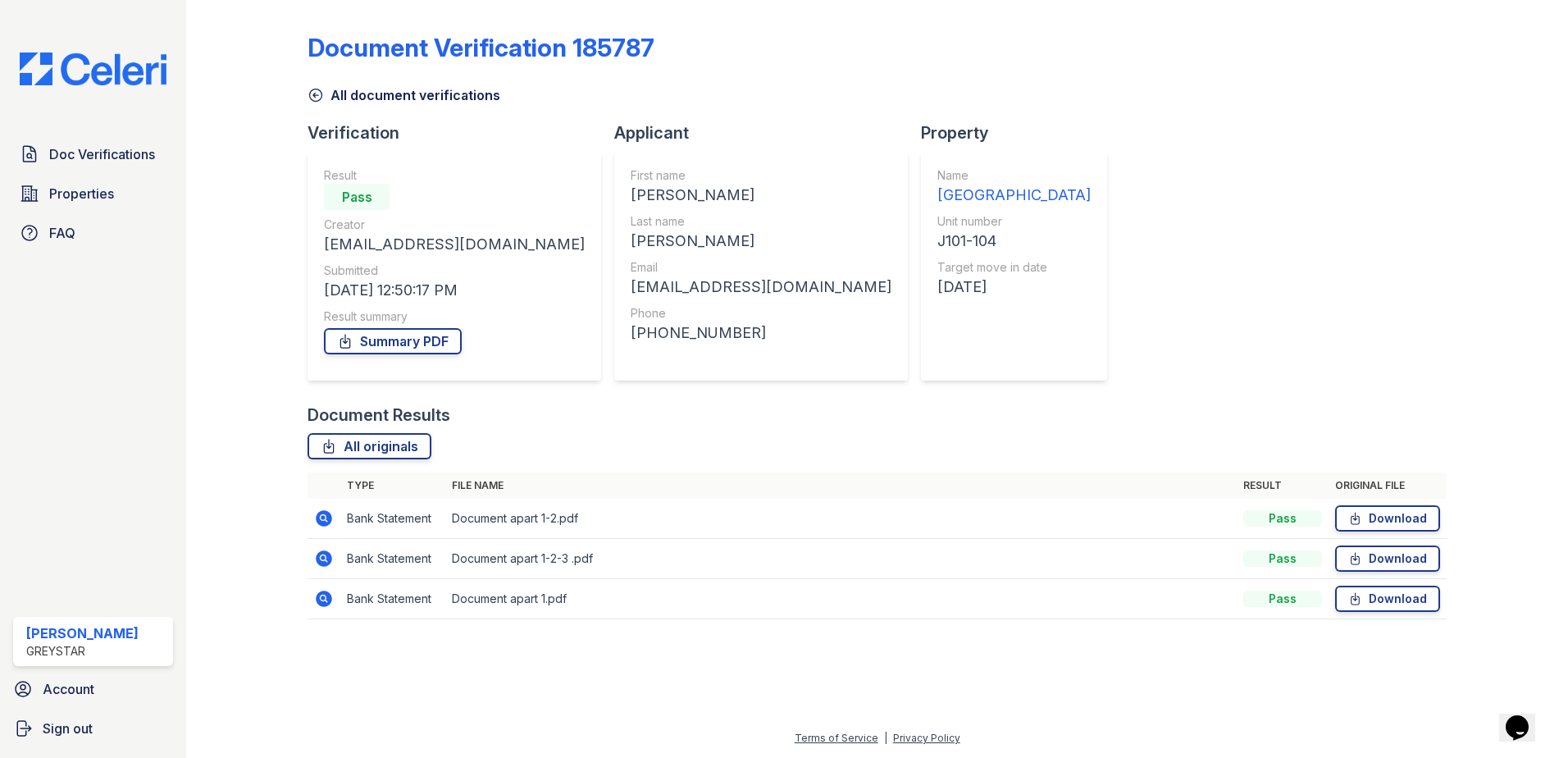
click at [326, 599] on icon at bounding box center [324, 599] width 20 height 20
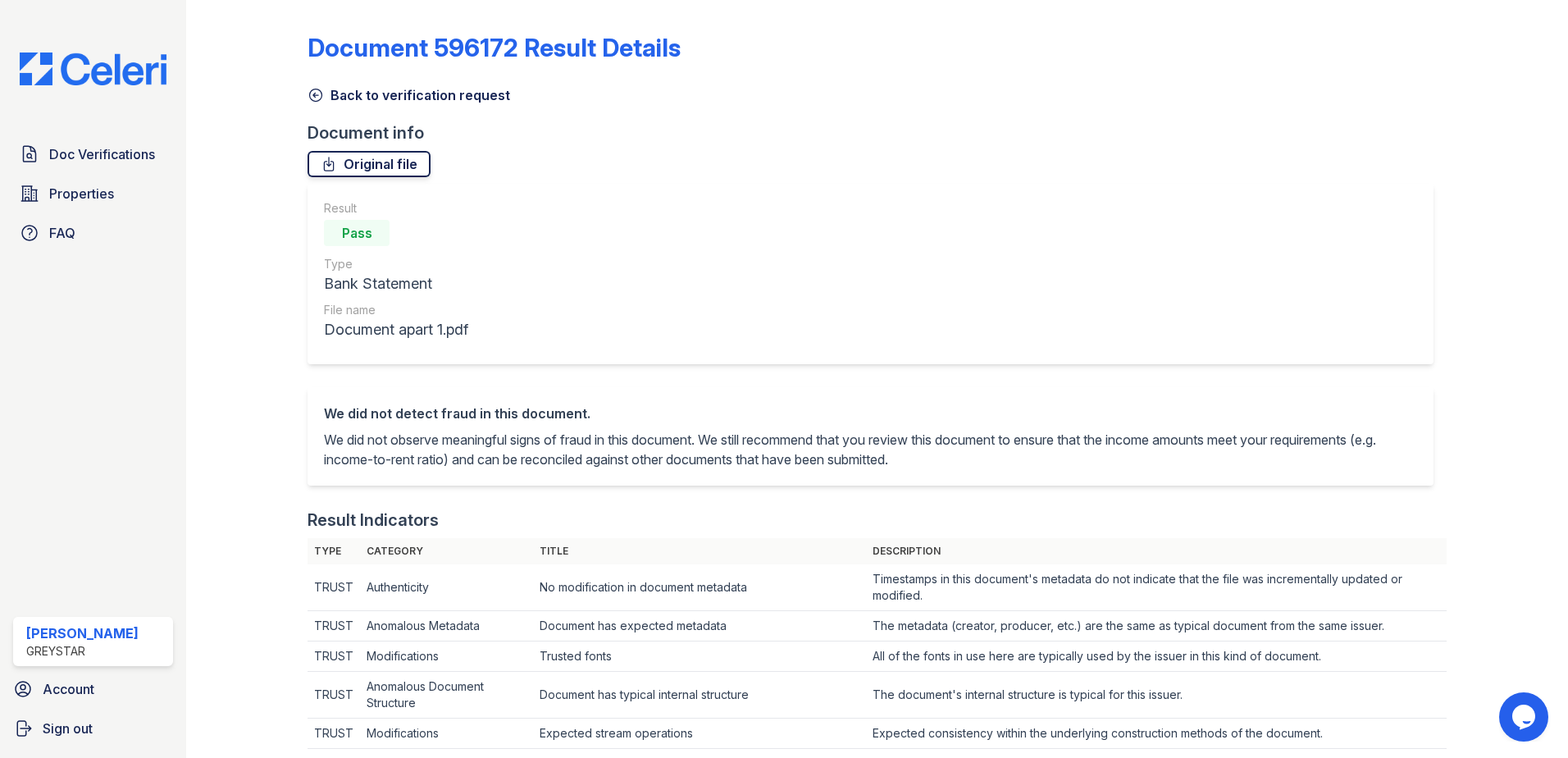
drag, startPoint x: 312, startPoint y: 91, endPoint x: 312, endPoint y: 163, distance: 72.0
click at [312, 91] on icon at bounding box center [315, 95] width 16 height 16
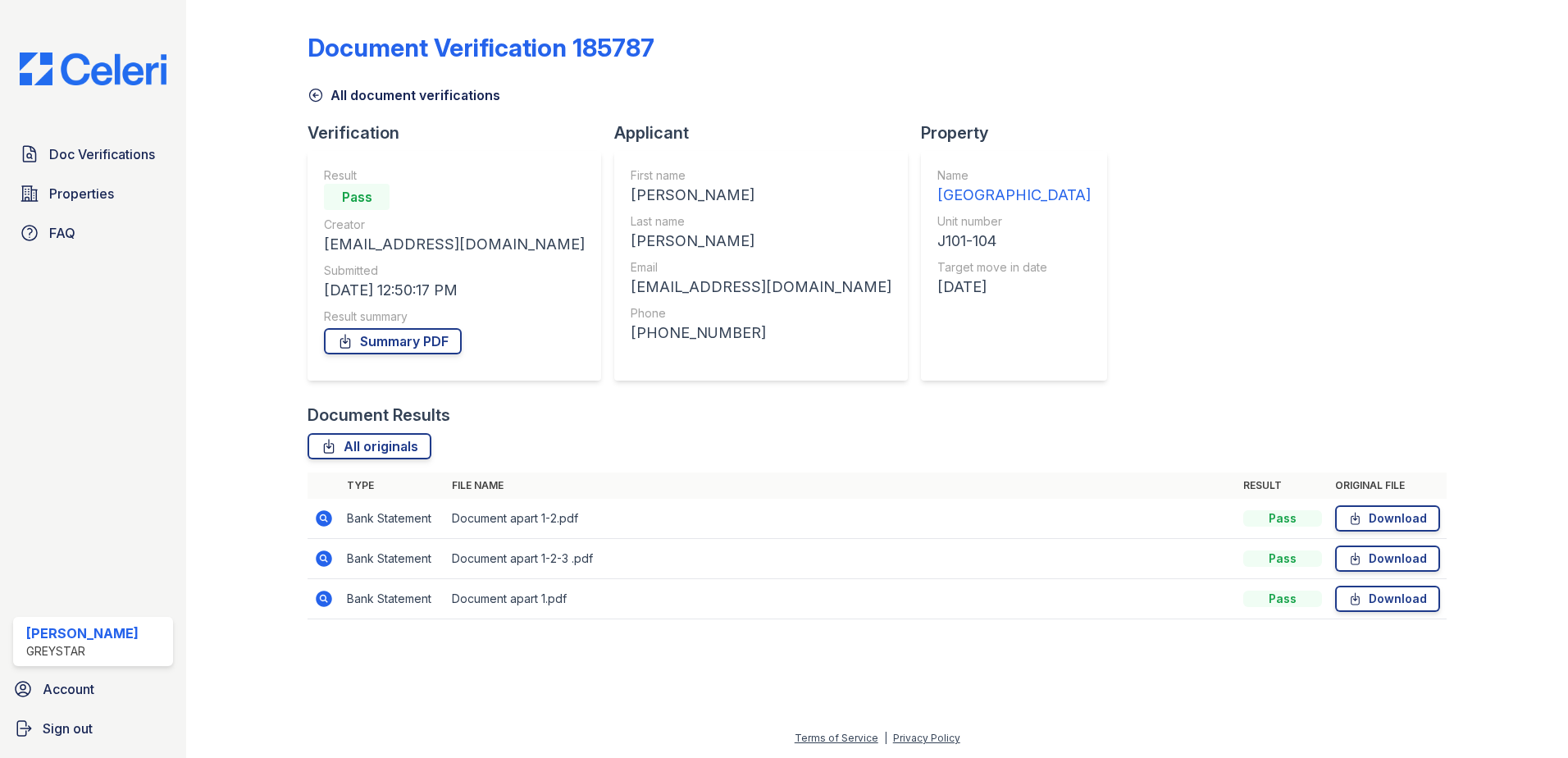
click at [322, 563] on icon at bounding box center [324, 559] width 16 height 16
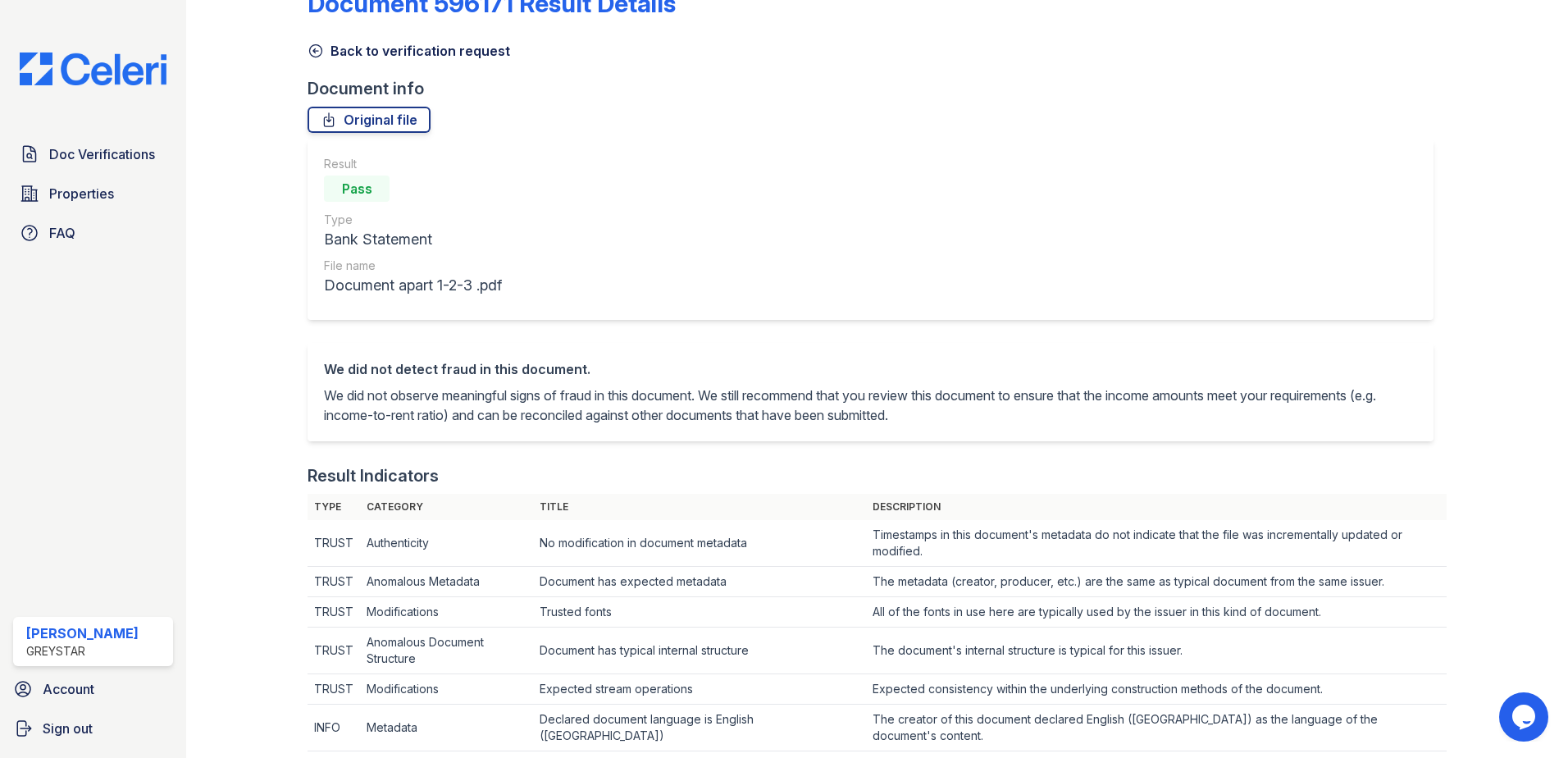
scroll to position [82, 0]
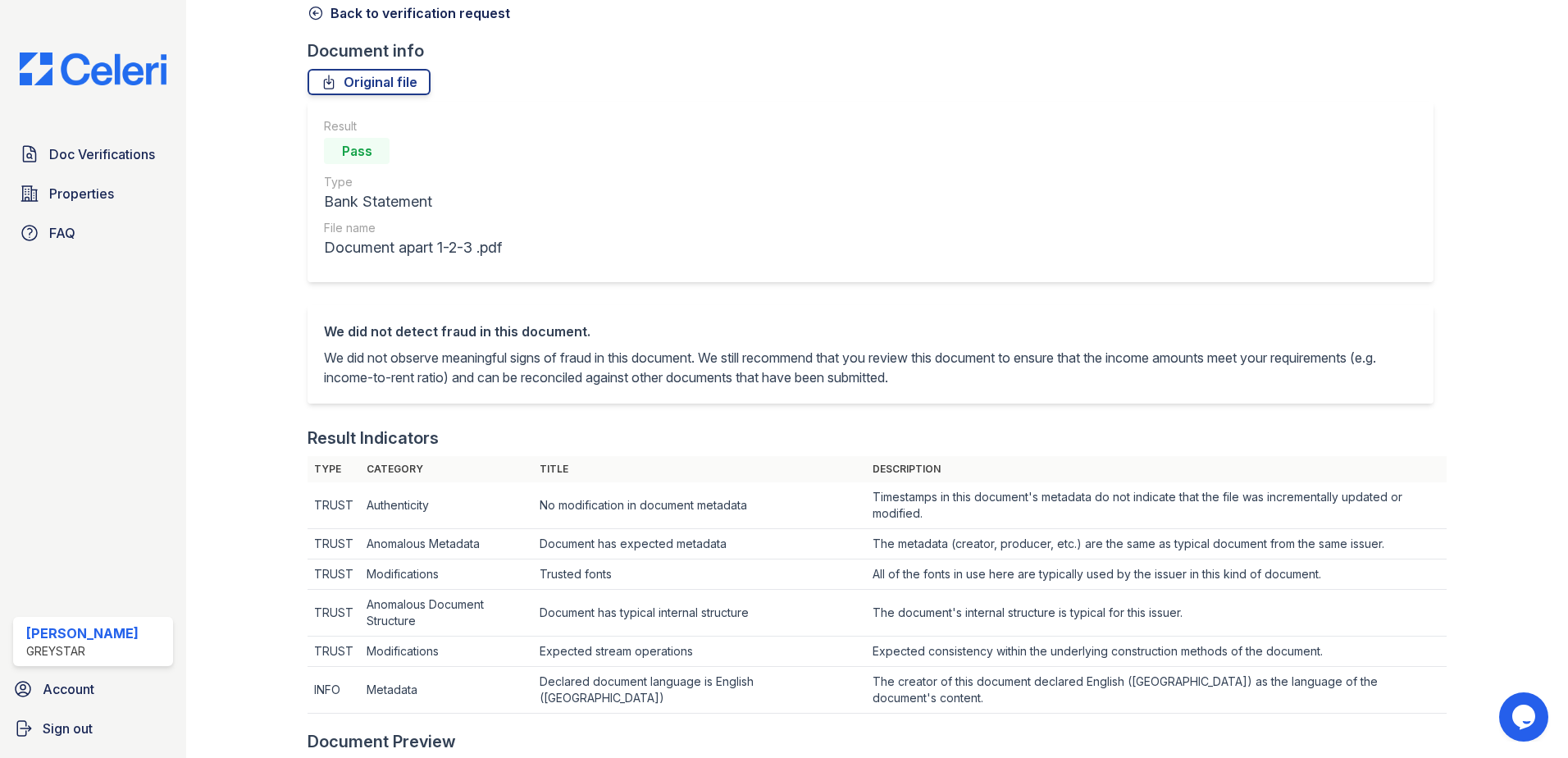
click at [306, 10] on div at bounding box center [260, 721] width 95 height 1593
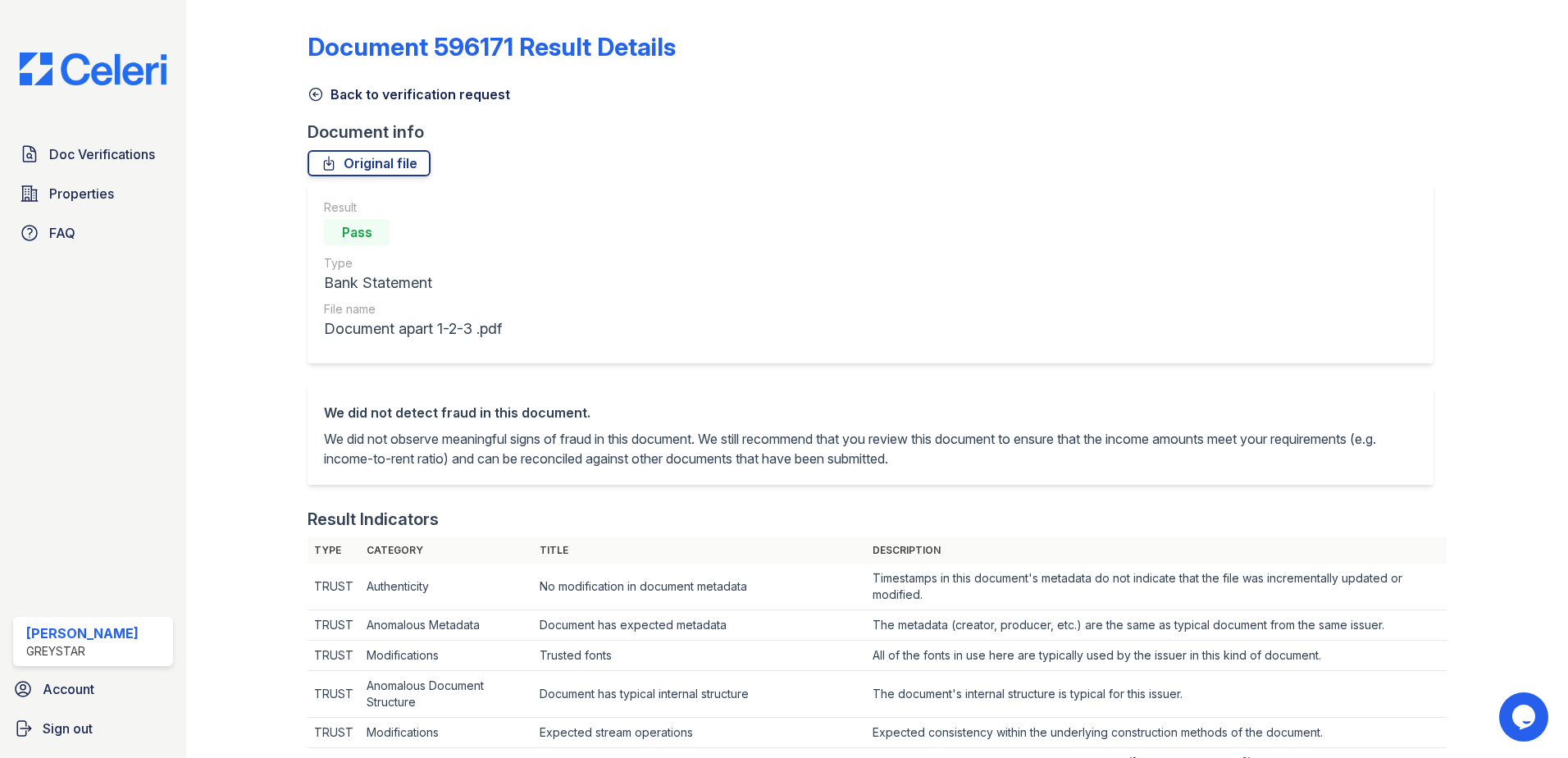
scroll to position [0, 0]
click at [314, 96] on icon at bounding box center [315, 95] width 16 height 16
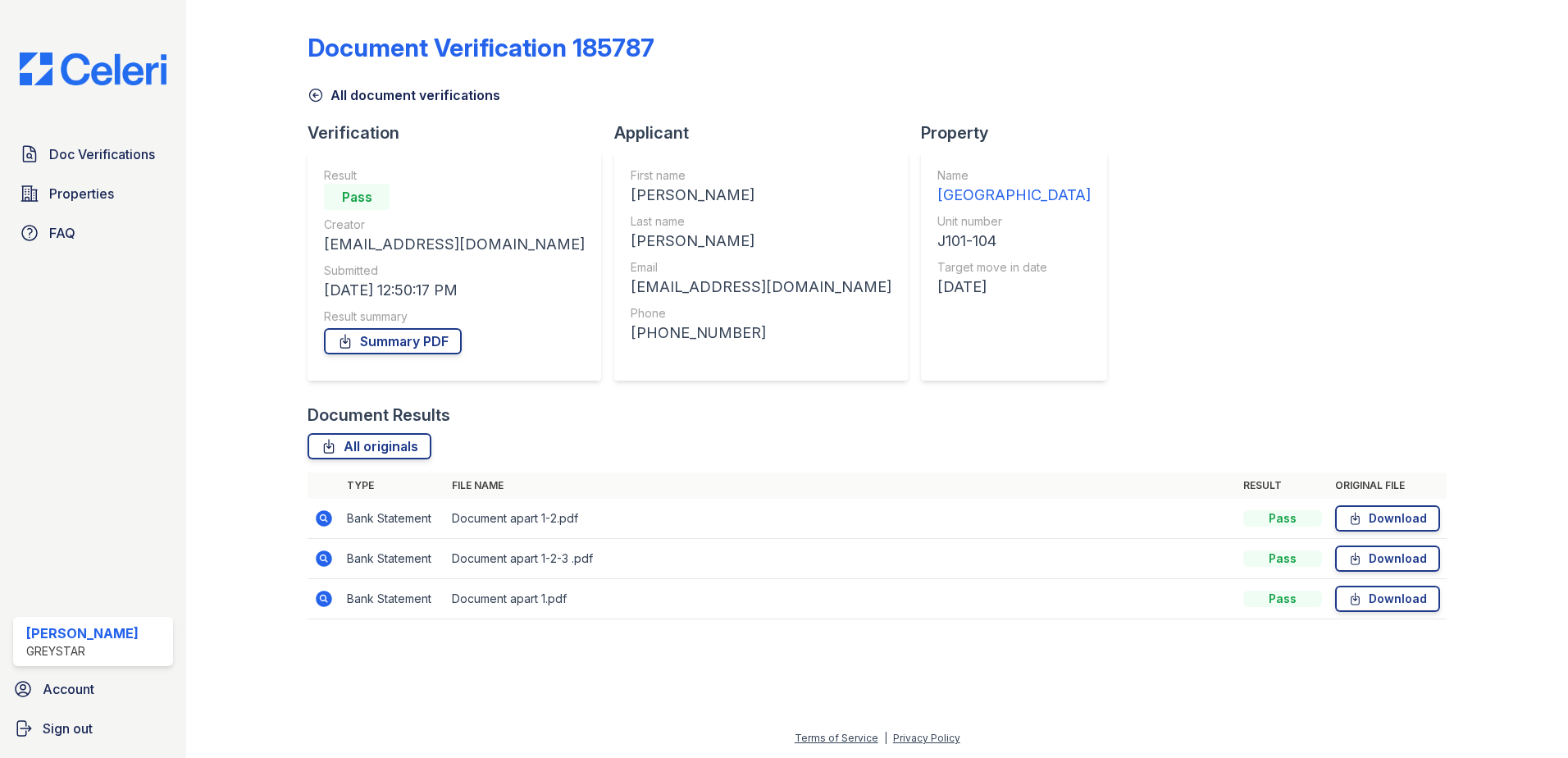
click at [329, 514] on icon at bounding box center [324, 518] width 16 height 16
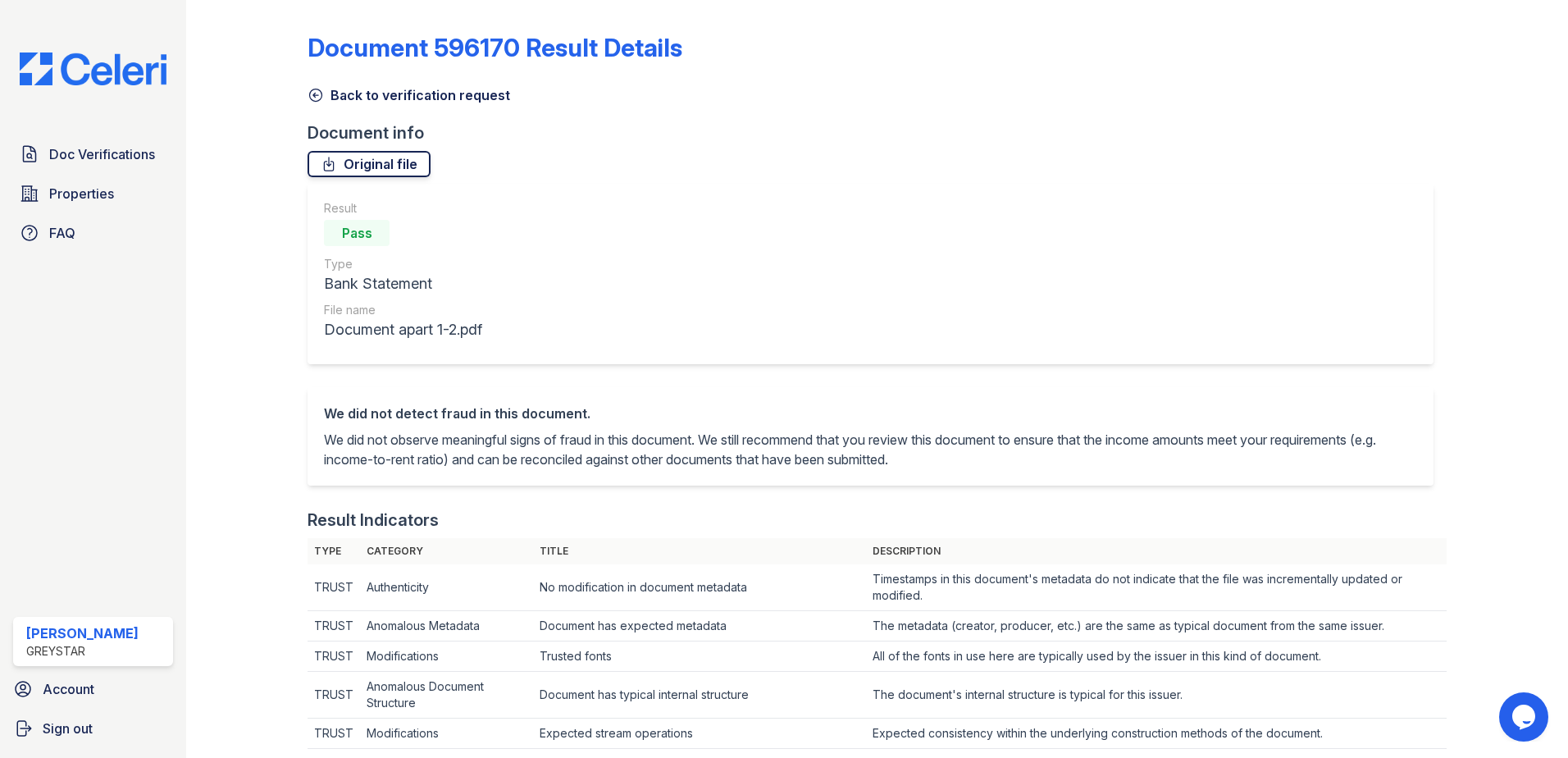
click at [377, 169] on link "Original file" at bounding box center [368, 164] width 123 height 27
click at [328, 97] on link "Back to verification request" at bounding box center [409, 95] width 203 height 20
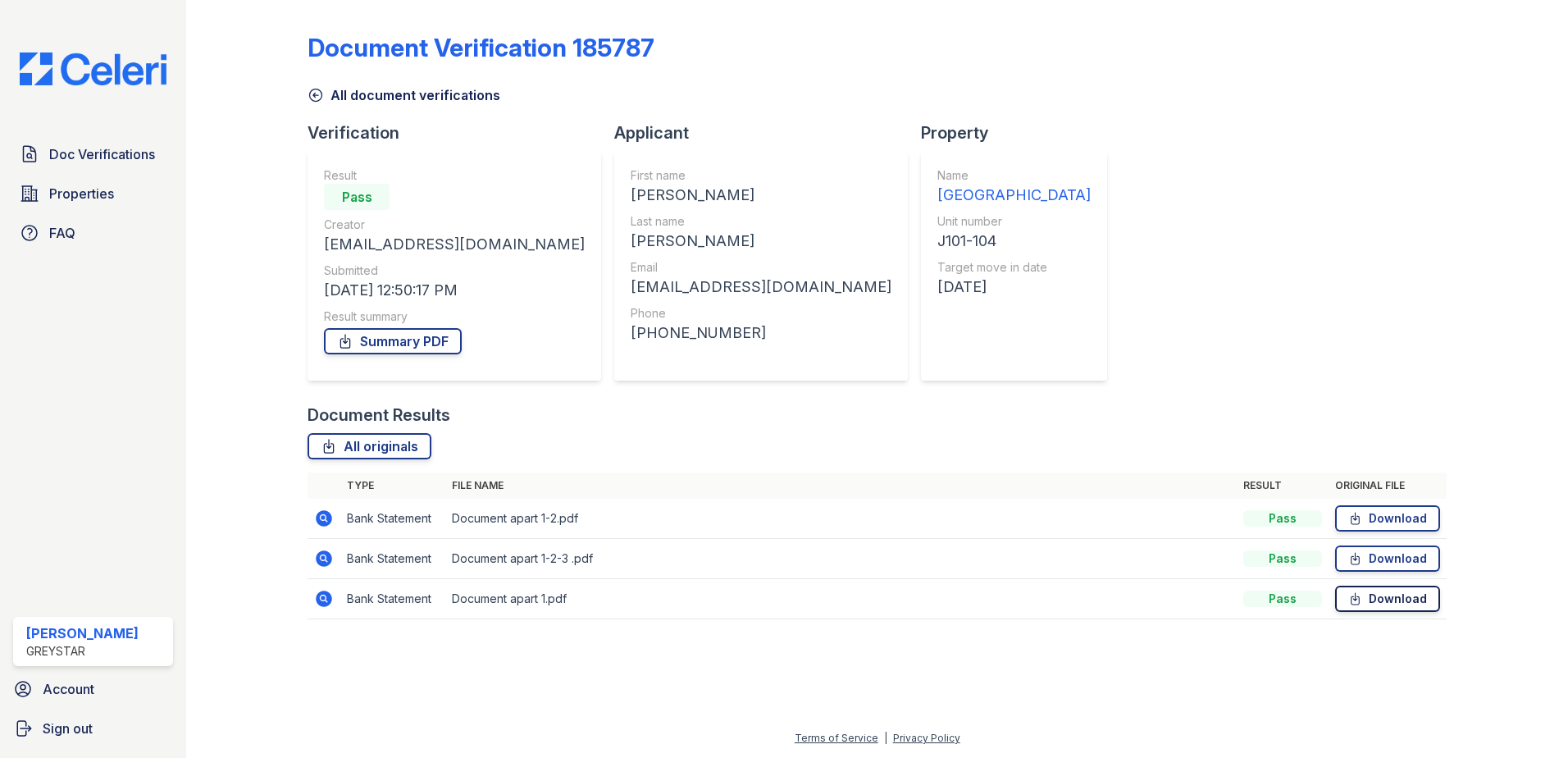
click at [1372, 602] on link "Download" at bounding box center [1387, 598] width 105 height 27
click at [1413, 562] on link "Download" at bounding box center [1387, 558] width 105 height 27
click at [382, 328] on link "Summary PDF" at bounding box center [392, 341] width 138 height 27
